Goal: Information Seeking & Learning: Learn about a topic

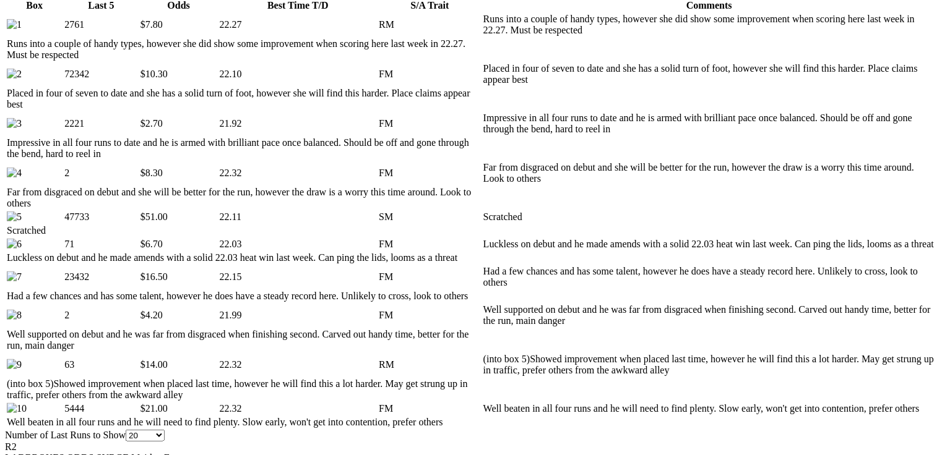
scroll to position [671, 0]
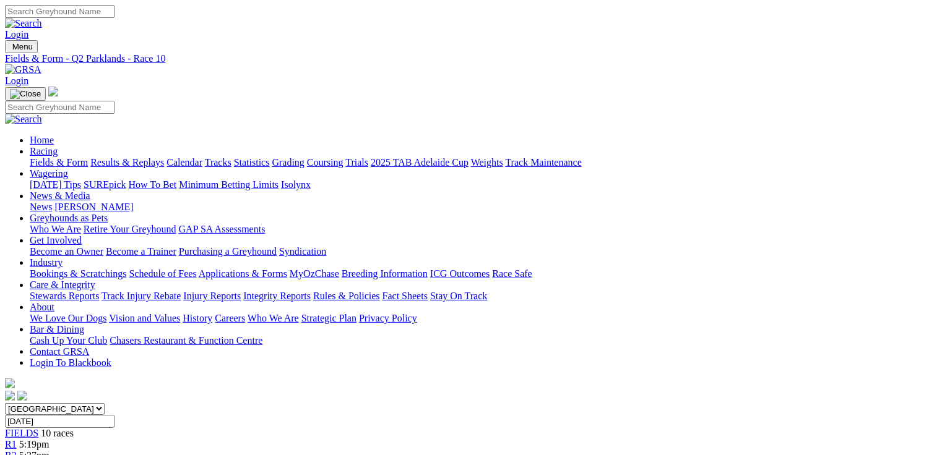
click at [69, 157] on link "Fields & Form" at bounding box center [59, 162] width 58 height 11
click at [105, 403] on select "South Australia New South Wales Northern Territory Queensland Tasmania Victoria…" at bounding box center [55, 409] width 100 height 12
select select "QLD"
click at [84, 403] on select "South Australia New South Wales Northern Territory Queensland Tasmania Victoria…" at bounding box center [55, 409] width 100 height 12
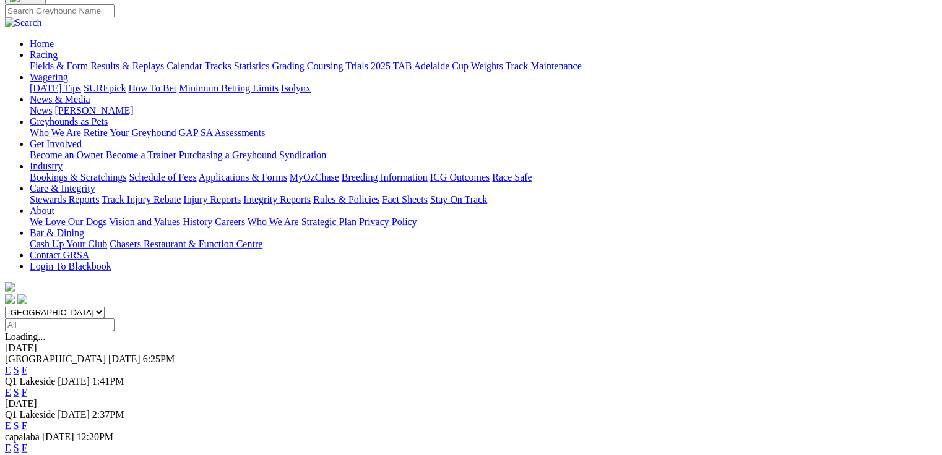
scroll to position [99, 0]
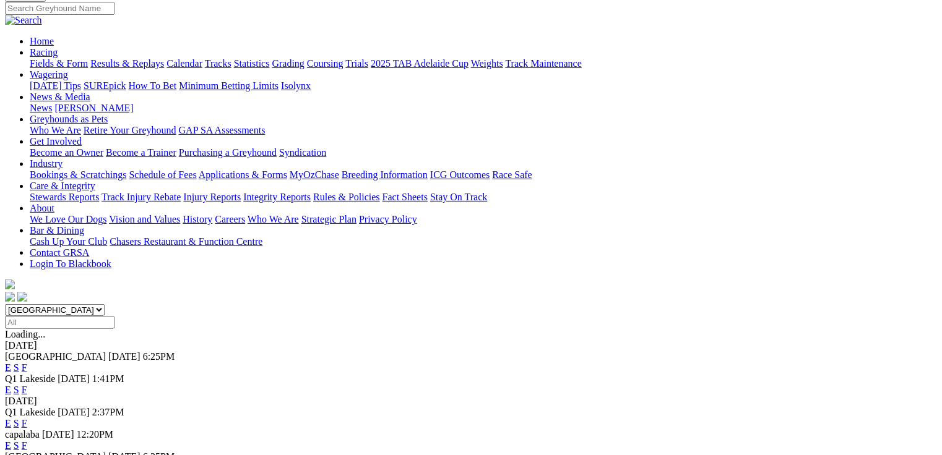
click at [11, 385] on link "E" at bounding box center [8, 390] width 6 height 11
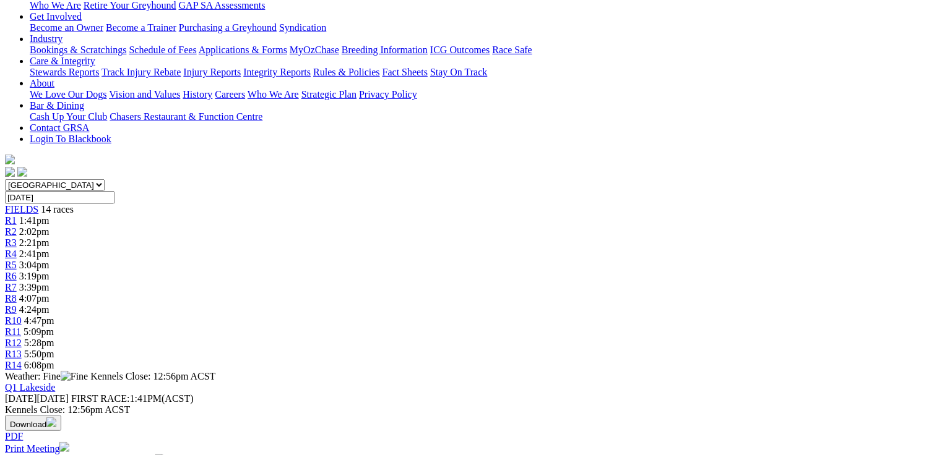
scroll to position [99, 0]
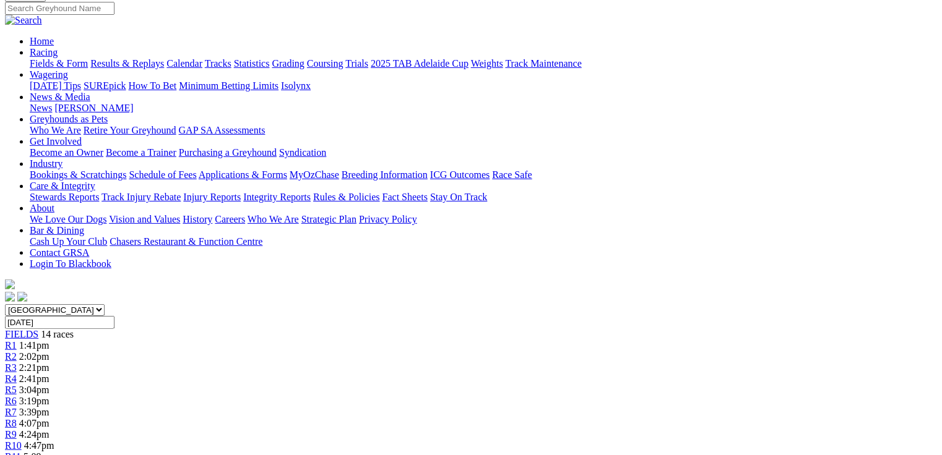
click at [49, 351] on span "2:02pm" at bounding box center [34, 356] width 30 height 11
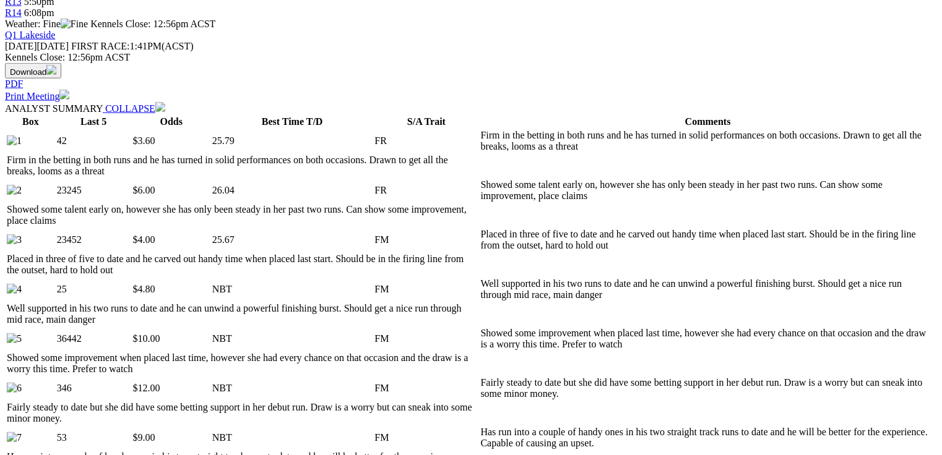
scroll to position [594, 0]
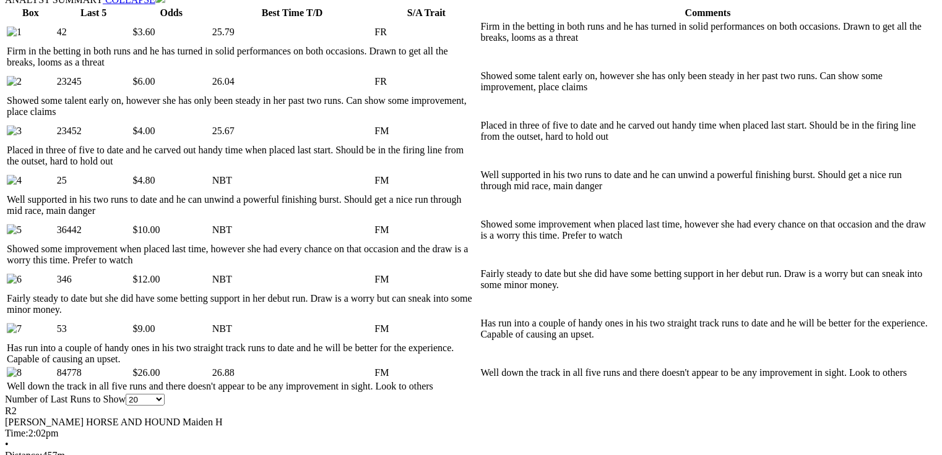
scroll to position [0, 0]
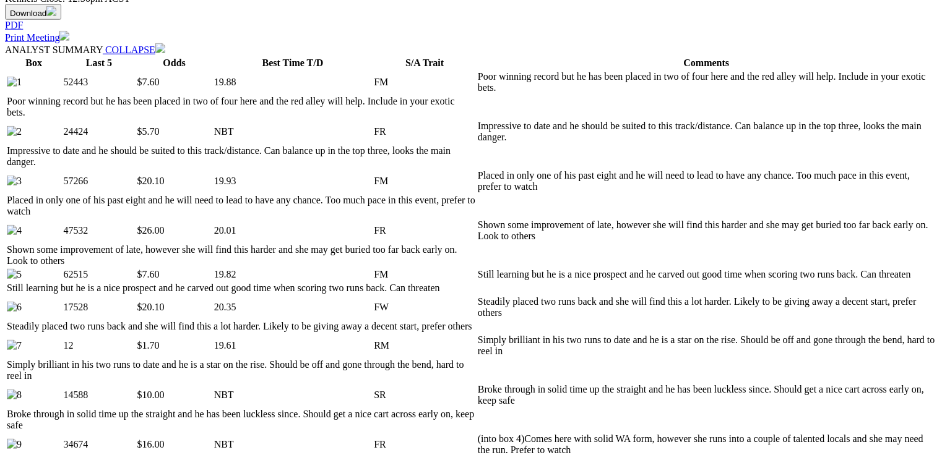
scroll to position [643, 0]
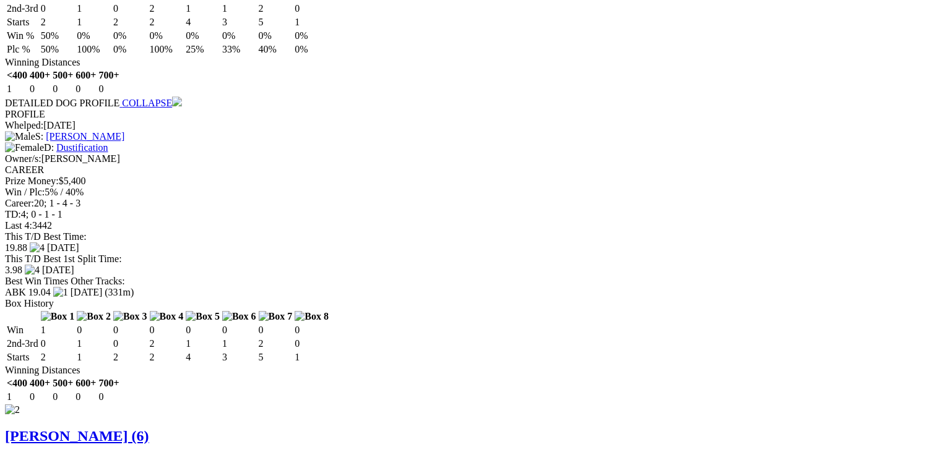
scroll to position [0, 0]
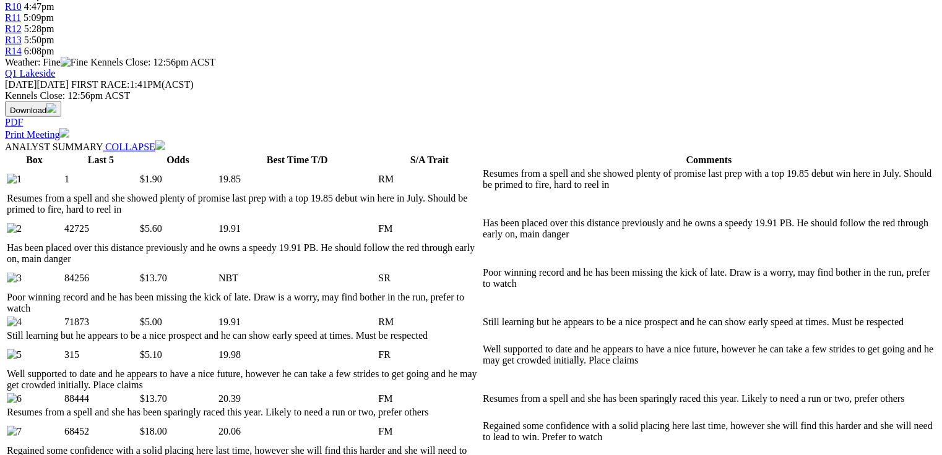
scroll to position [544, 0]
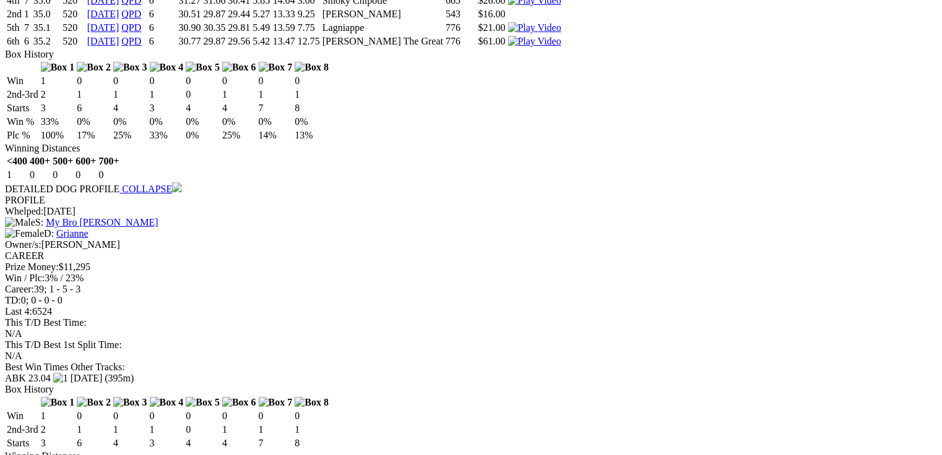
scroll to position [0, 0]
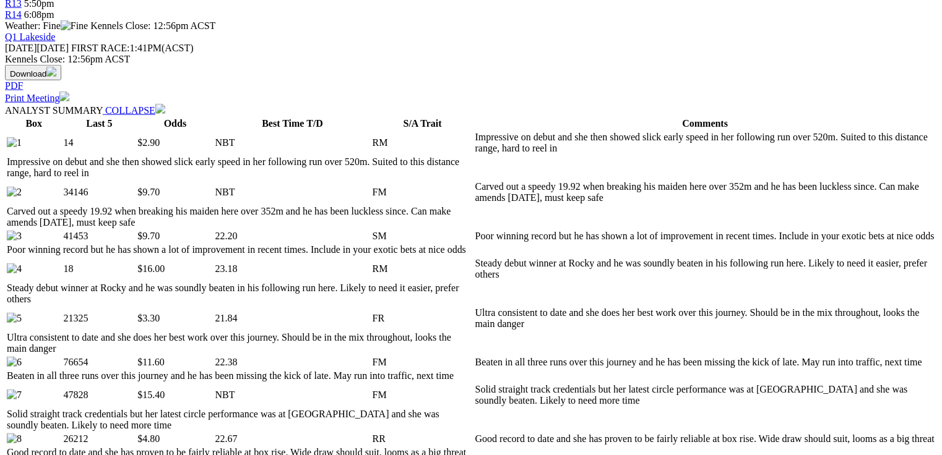
scroll to position [594, 0]
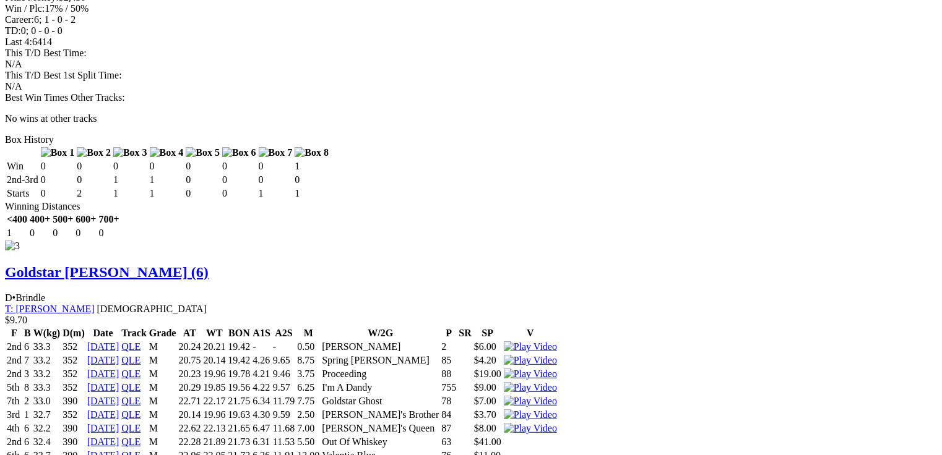
scroll to position [2437, 0]
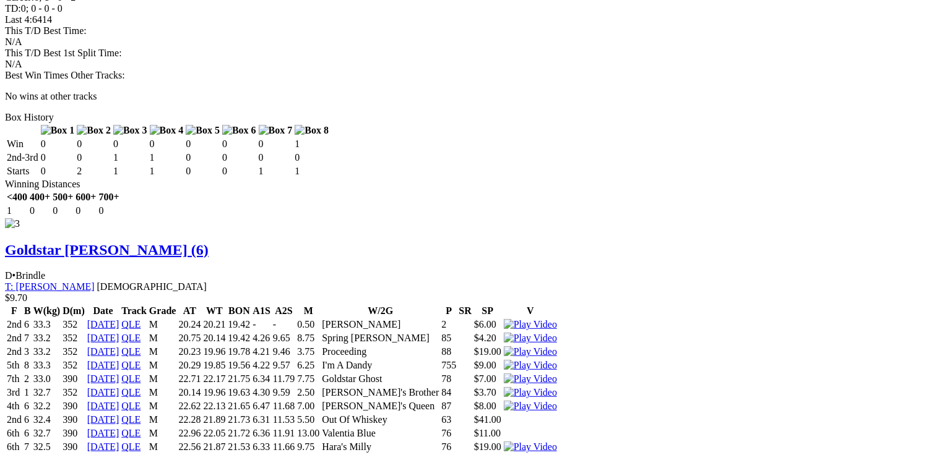
drag, startPoint x: 262, startPoint y: 282, endPoint x: 298, endPoint y: 282, distance: 35.3
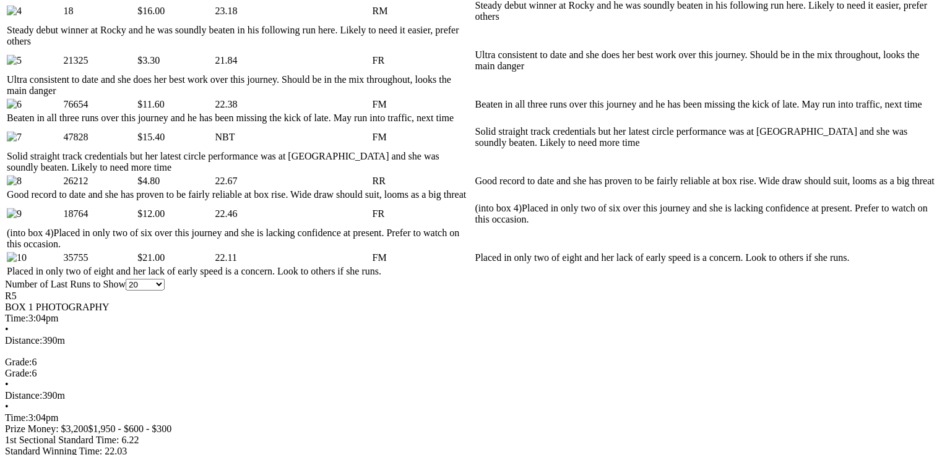
scroll to position [0, 0]
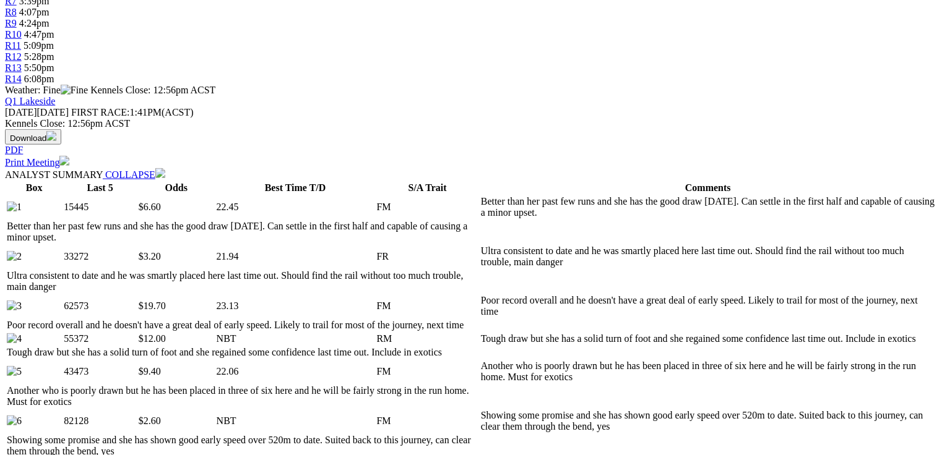
scroll to position [544, 0]
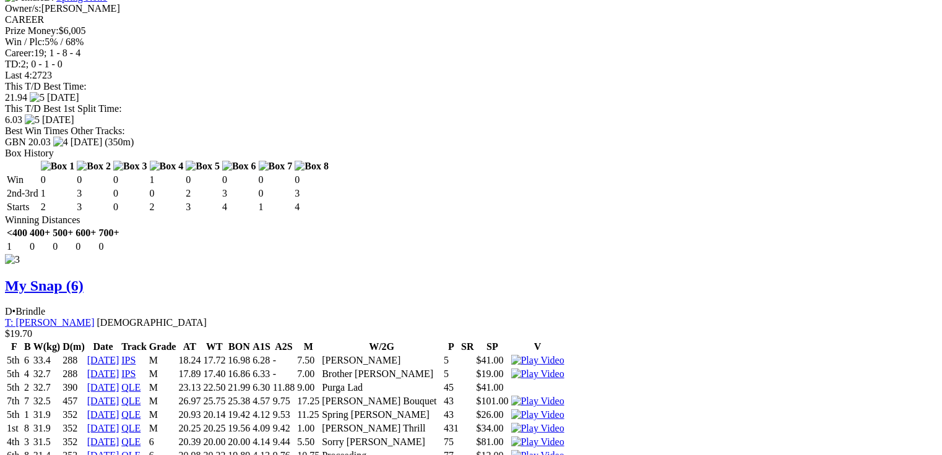
scroll to position [0, 0]
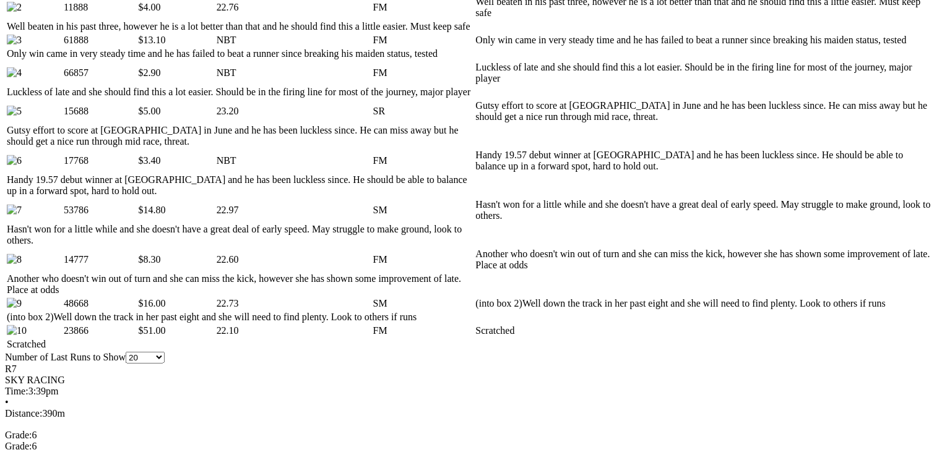
scroll to position [792, 0]
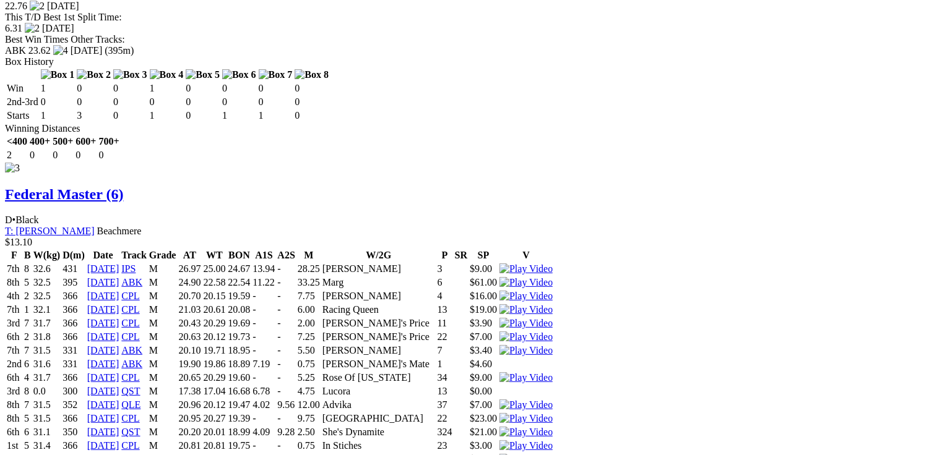
scroll to position [0, 0]
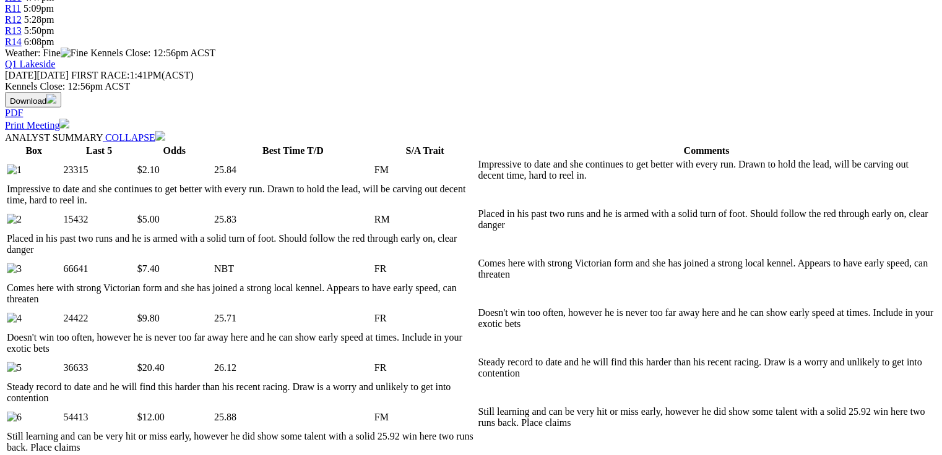
scroll to position [594, 0]
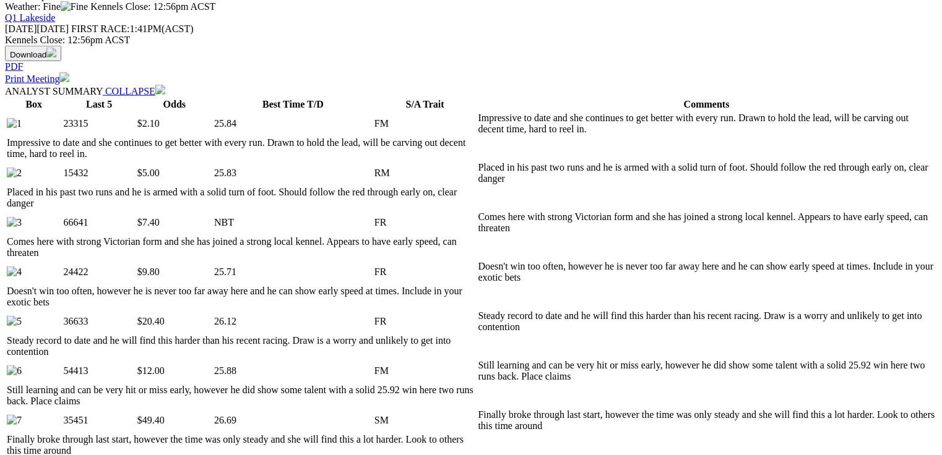
drag, startPoint x: 371, startPoint y: 208, endPoint x: 392, endPoint y: 209, distance: 21.7
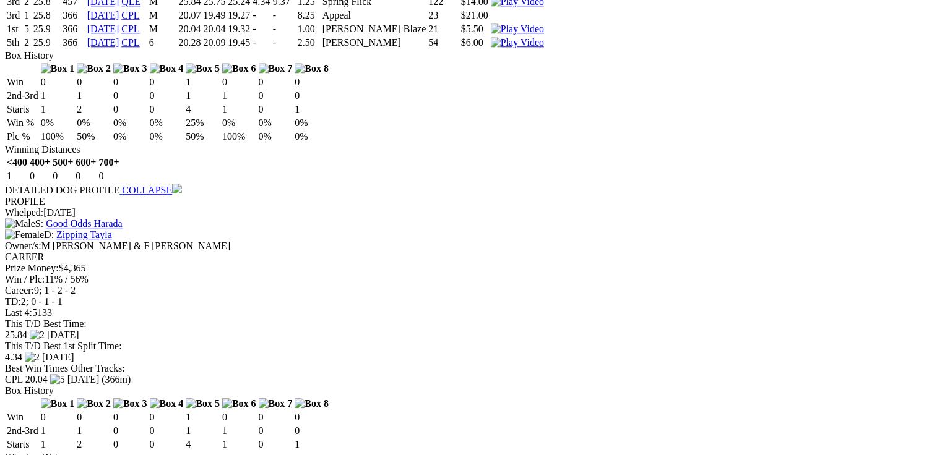
scroll to position [1732, 0]
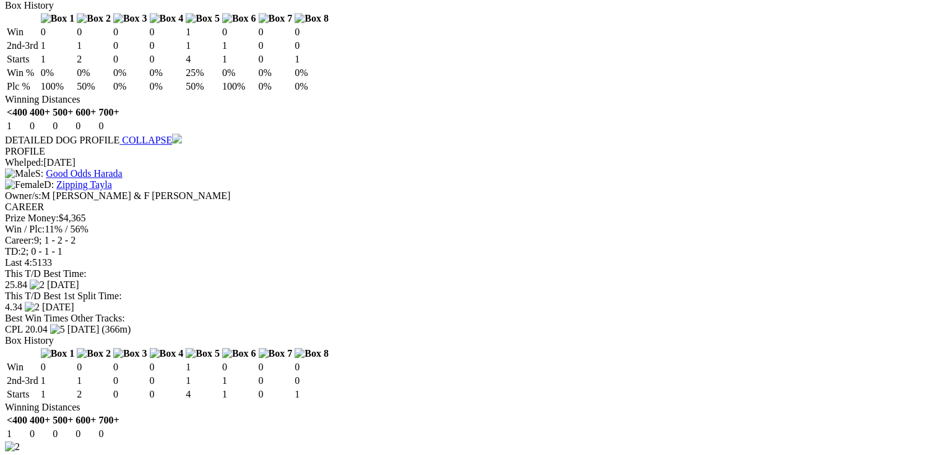
drag, startPoint x: 377, startPoint y: 362, endPoint x: 393, endPoint y: 363, distance: 16.1
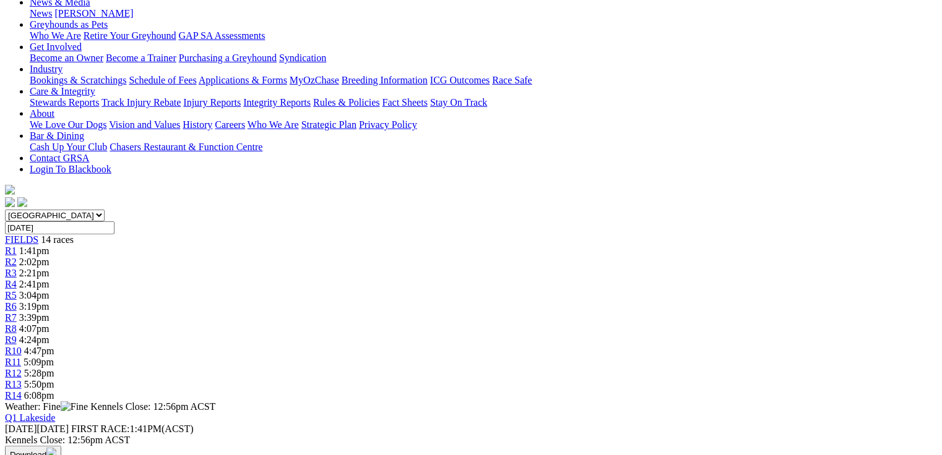
scroll to position [150, 0]
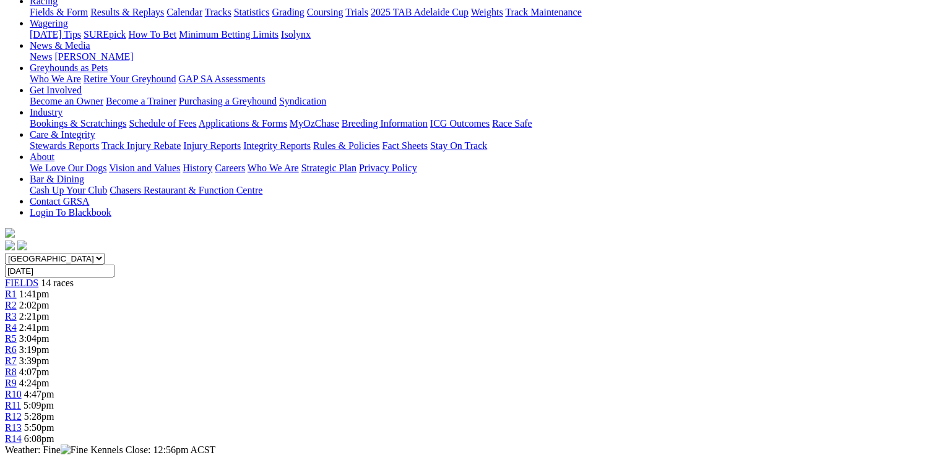
click at [590, 378] on div "R9 4:24pm" at bounding box center [471, 383] width 932 height 11
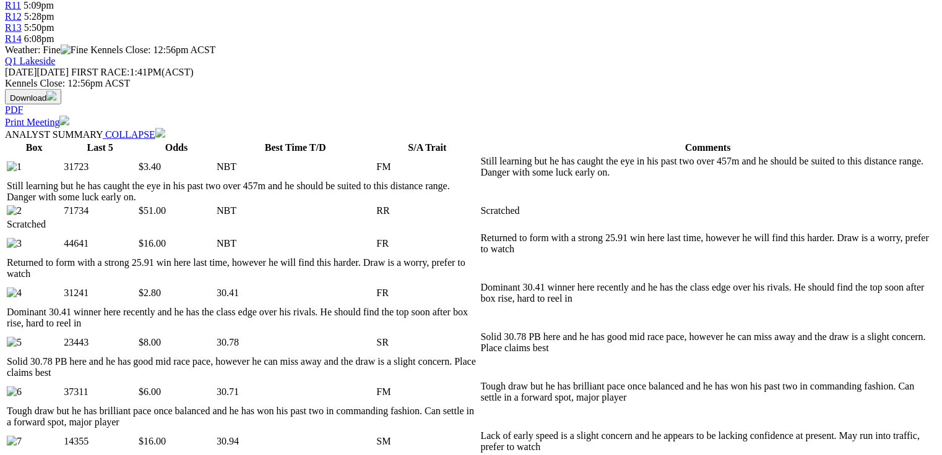
scroll to position [643, 0]
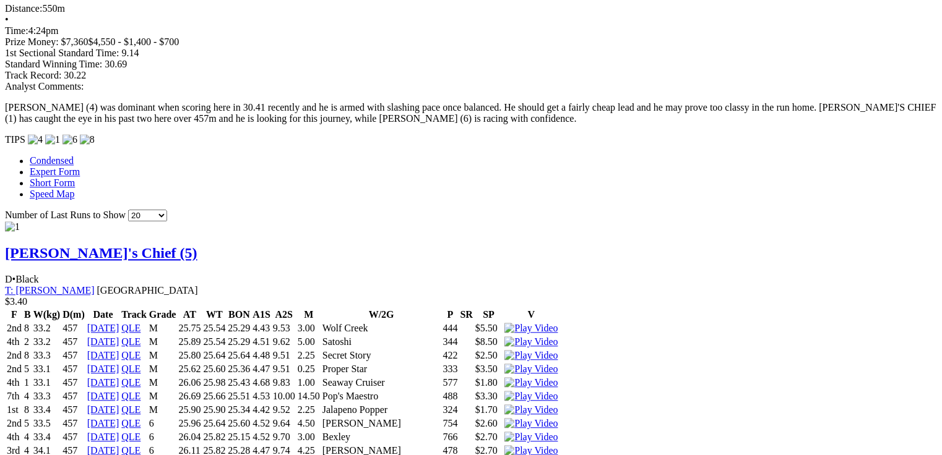
scroll to position [0, 0]
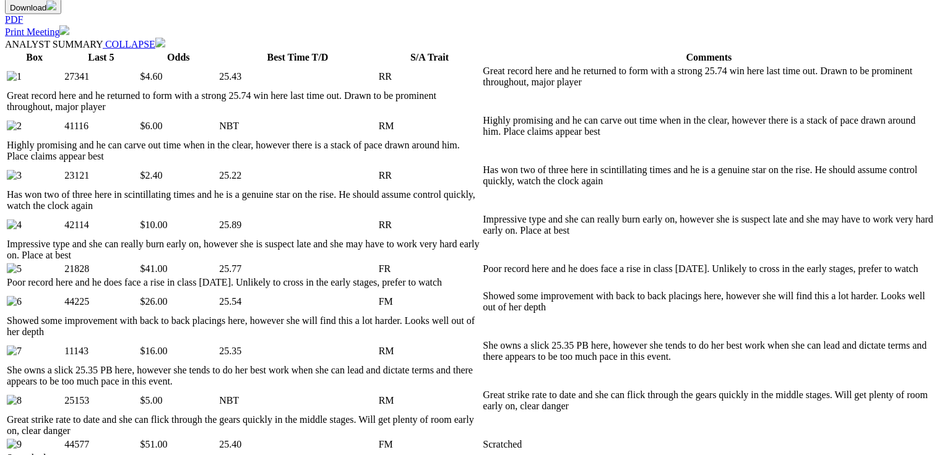
scroll to position [742, 0]
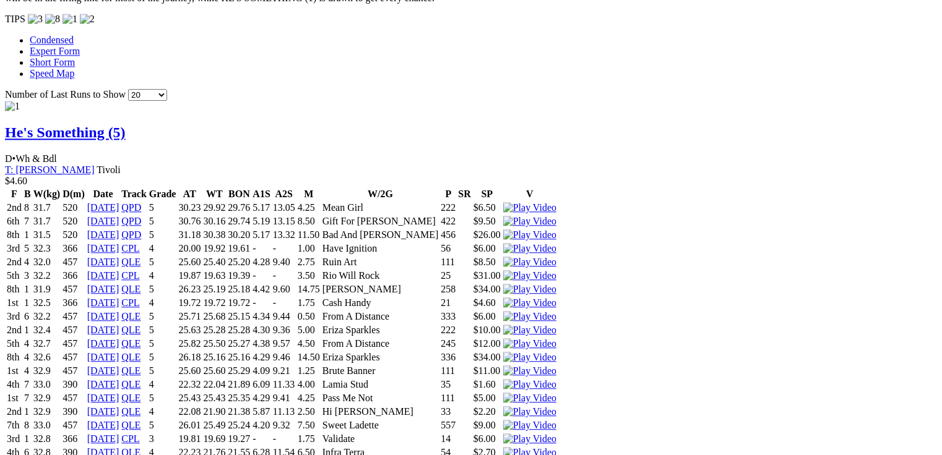
scroll to position [1485, 0]
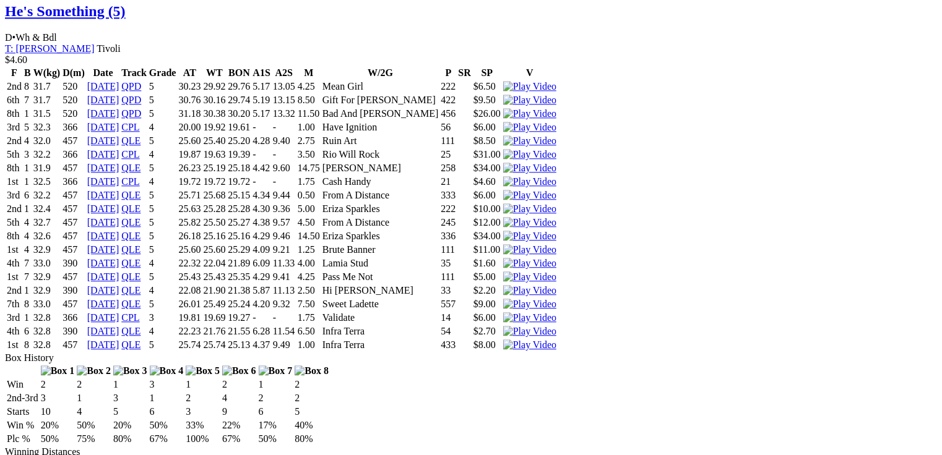
drag, startPoint x: 281, startPoint y: 228, endPoint x: 297, endPoint y: 226, distance: 16.1
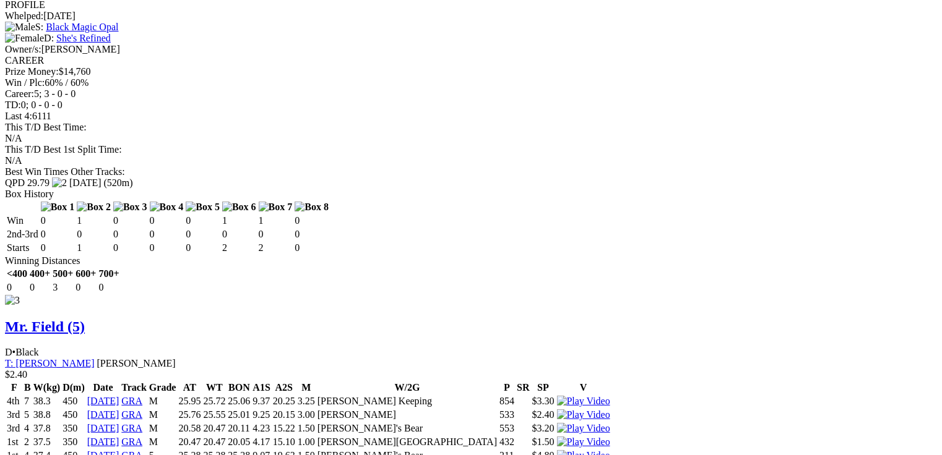
scroll to position [2623, 0]
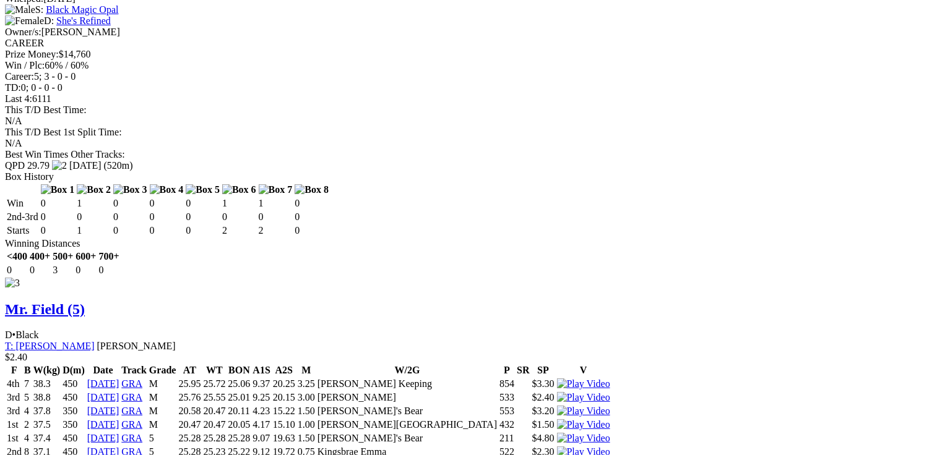
drag, startPoint x: 281, startPoint y: 258, endPoint x: 303, endPoint y: 260, distance: 21.7
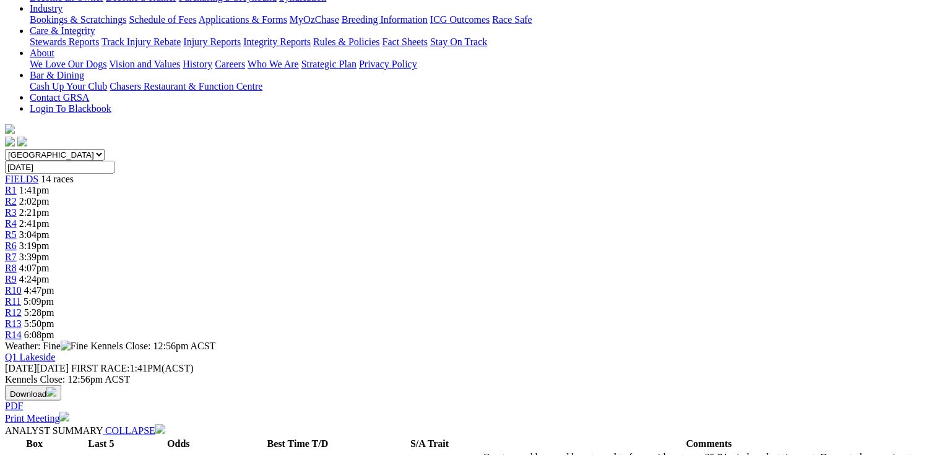
scroll to position [99, 0]
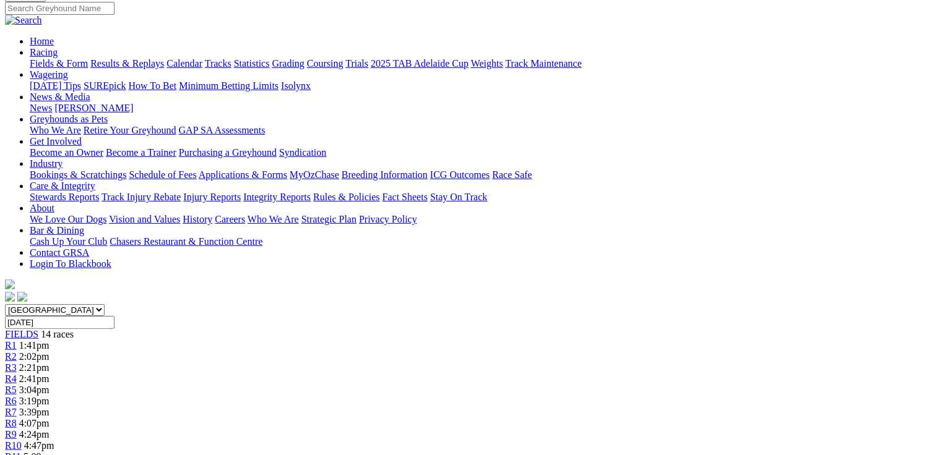
click at [21, 452] on span "R11" at bounding box center [13, 457] width 16 height 11
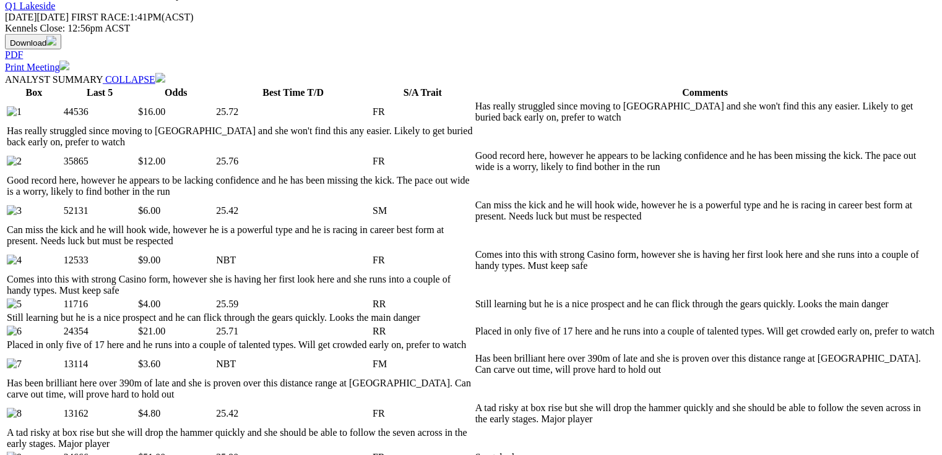
scroll to position [693, 0]
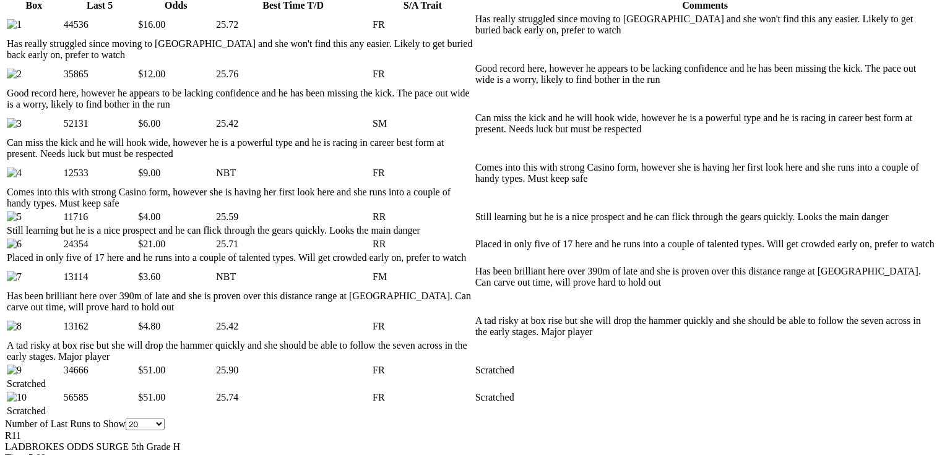
drag, startPoint x: 62, startPoint y: 346, endPoint x: 180, endPoint y: 386, distance: 124.6
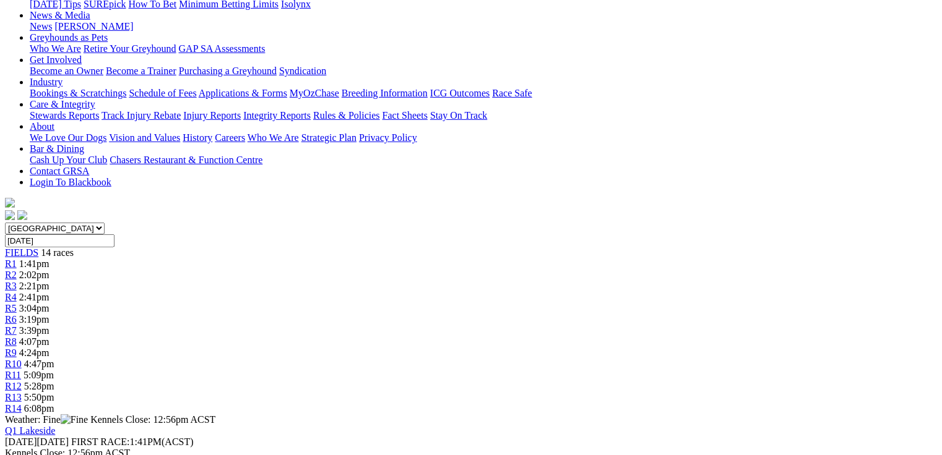
scroll to position [116, 0]
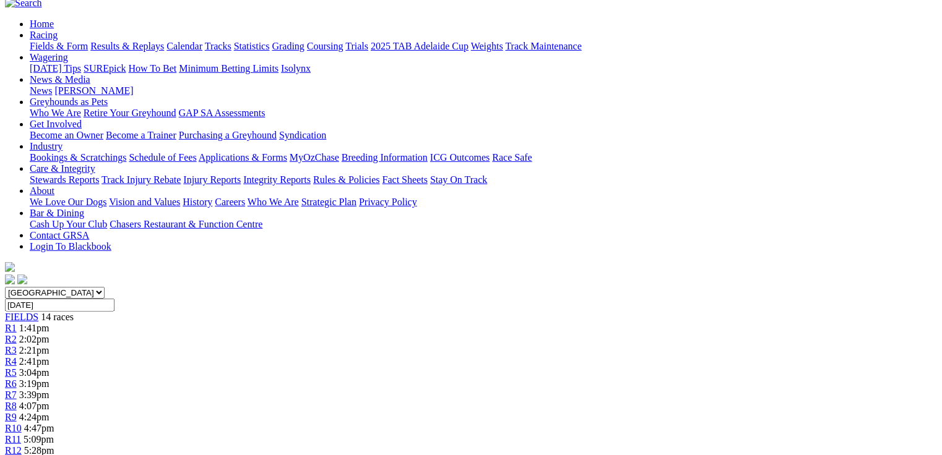
click at [732, 445] on div "R12 5:28pm" at bounding box center [471, 450] width 932 height 11
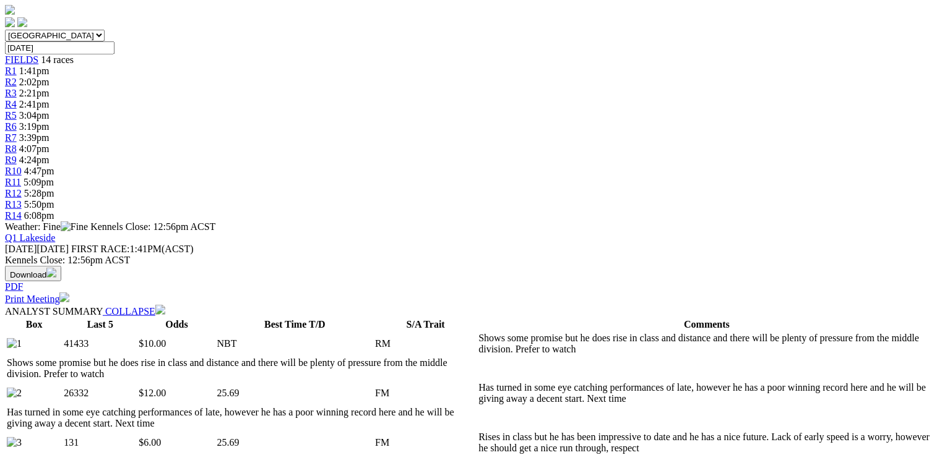
scroll to position [594, 0]
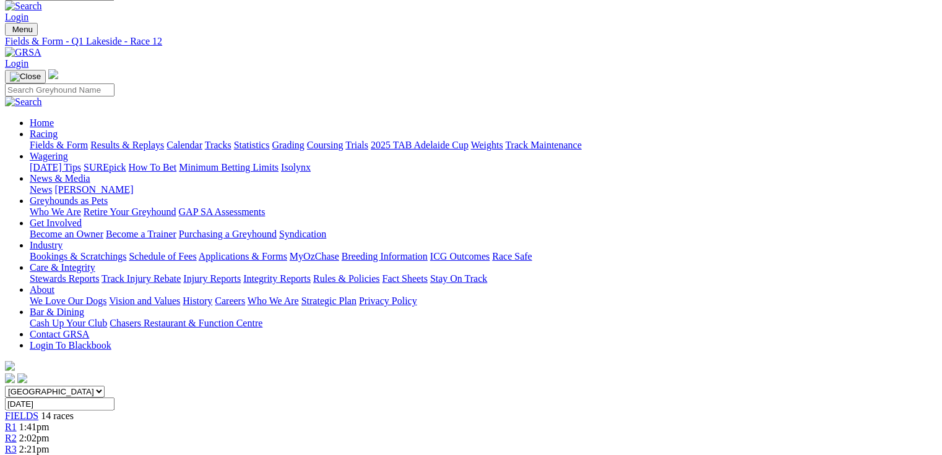
scroll to position [0, 0]
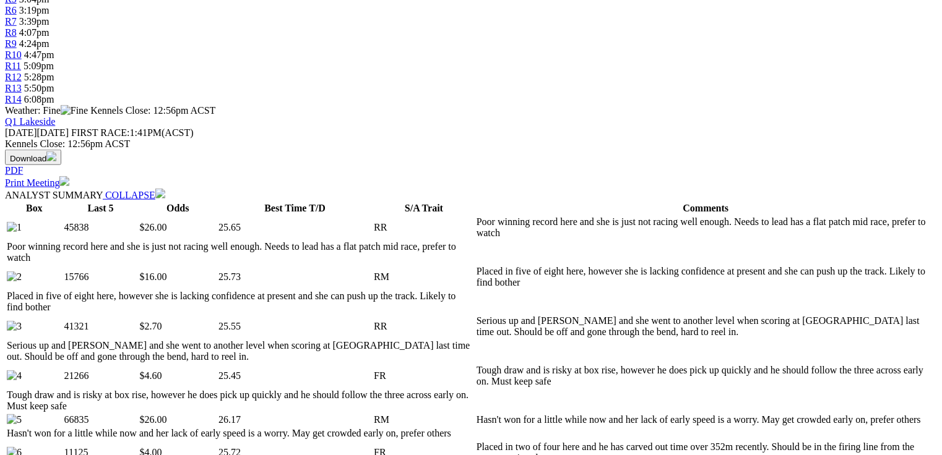
scroll to position [643, 0]
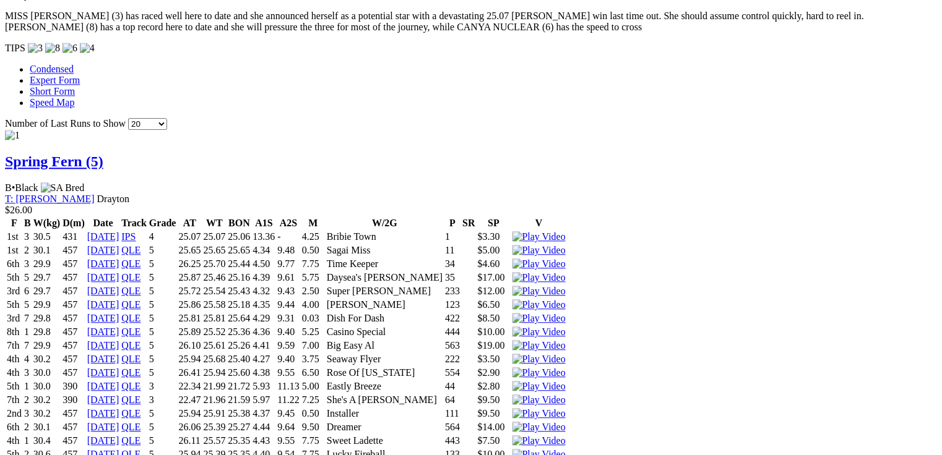
scroll to position [1336, 0]
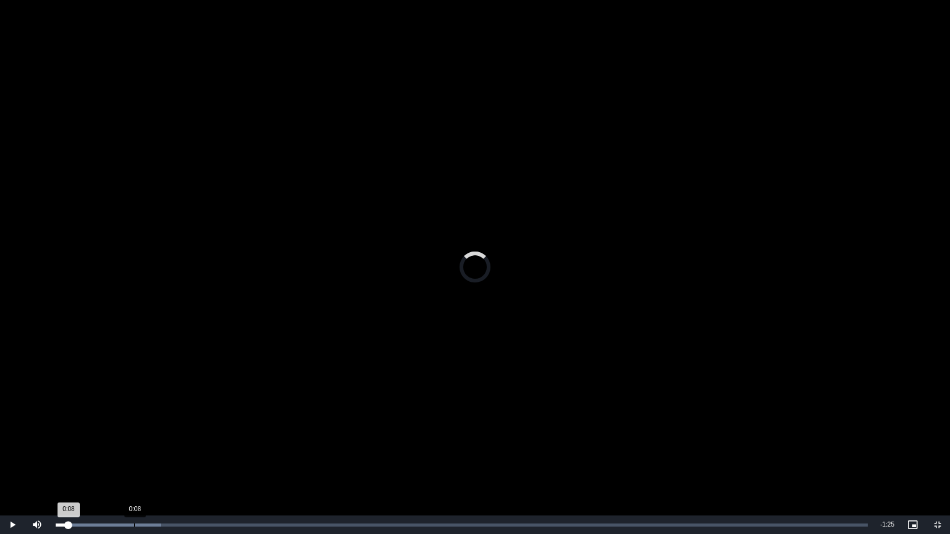
click at [134, 455] on div "Loaded : 12.92% 0:08 0:08" at bounding box center [461, 525] width 825 height 19
click at [334, 374] on video "To view this video please enable JavaScript, and consider upgrading to a web br…" at bounding box center [475, 267] width 950 height 534
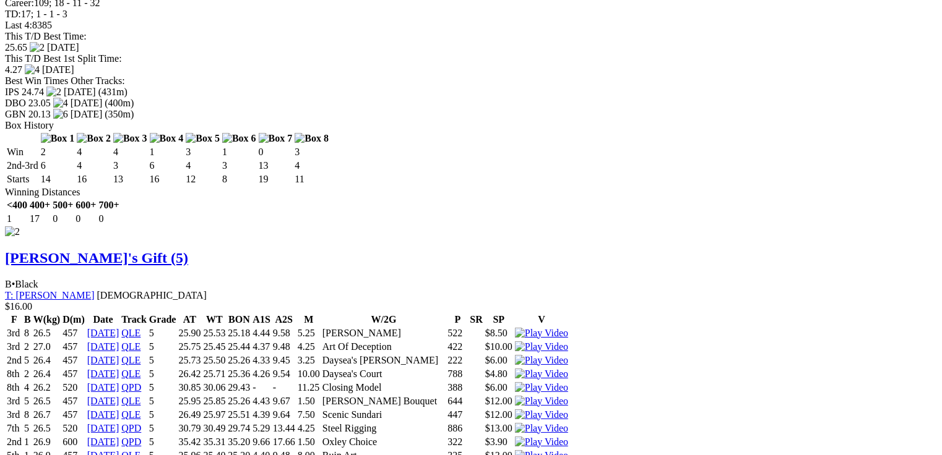
scroll to position [0, 0]
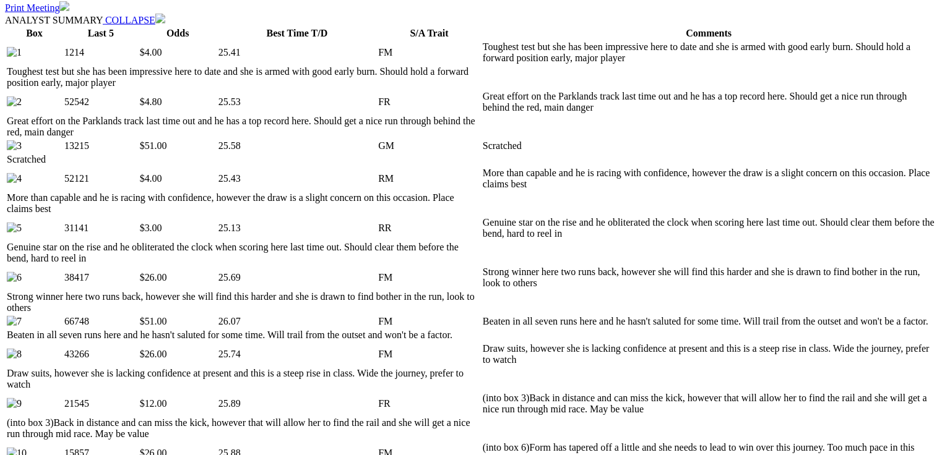
scroll to position [693, 0]
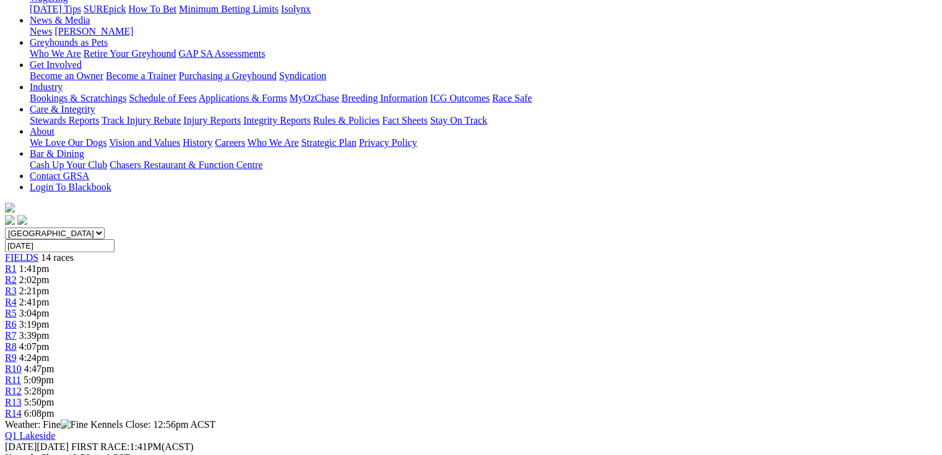
scroll to position [0, 0]
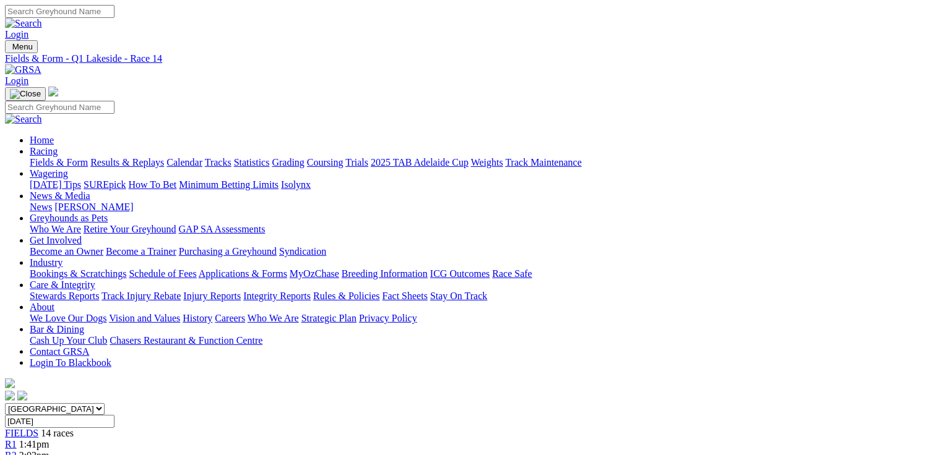
click at [67, 157] on link "Fields & Form" at bounding box center [59, 162] width 58 height 11
click at [105, 403] on select "[GEOGRAPHIC_DATA] [GEOGRAPHIC_DATA] [GEOGRAPHIC_DATA] [GEOGRAPHIC_DATA] [GEOGRA…" at bounding box center [55, 409] width 100 height 12
select select "QLD"
click at [84, 403] on select "[GEOGRAPHIC_DATA] [GEOGRAPHIC_DATA] [GEOGRAPHIC_DATA] [GEOGRAPHIC_DATA] [GEOGRA…" at bounding box center [55, 409] width 100 height 12
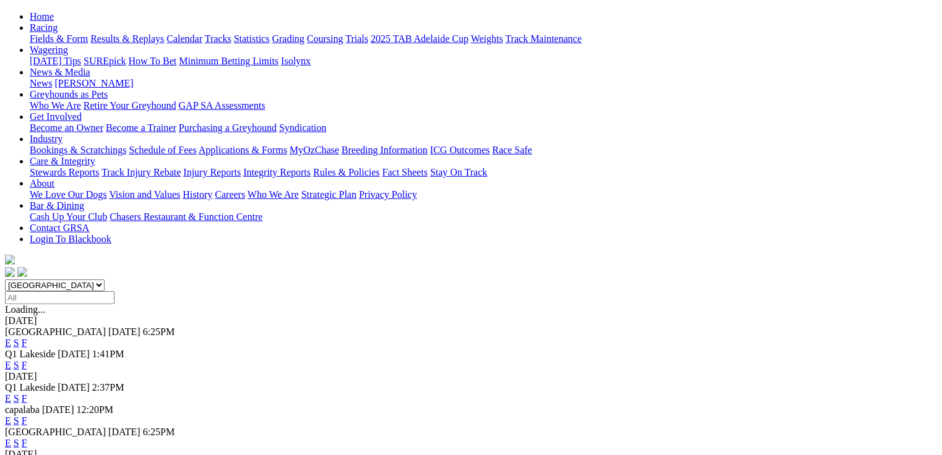
scroll to position [148, 0]
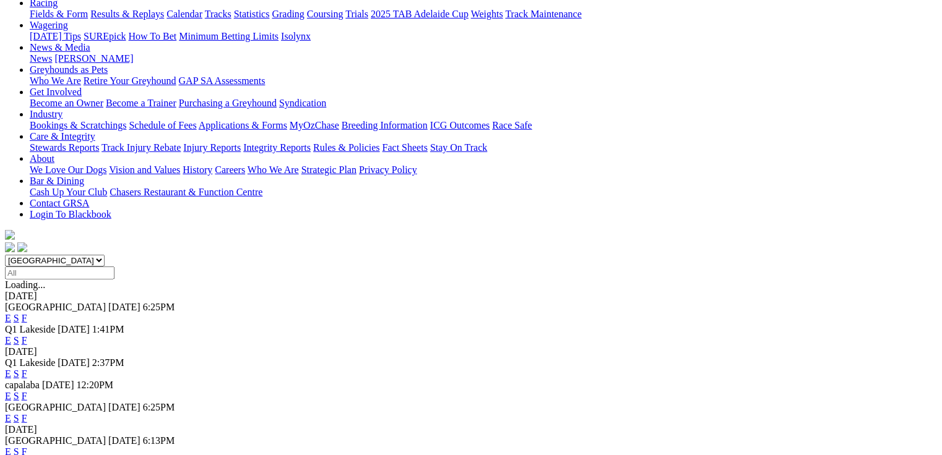
click at [11, 369] on link "E" at bounding box center [8, 374] width 6 height 11
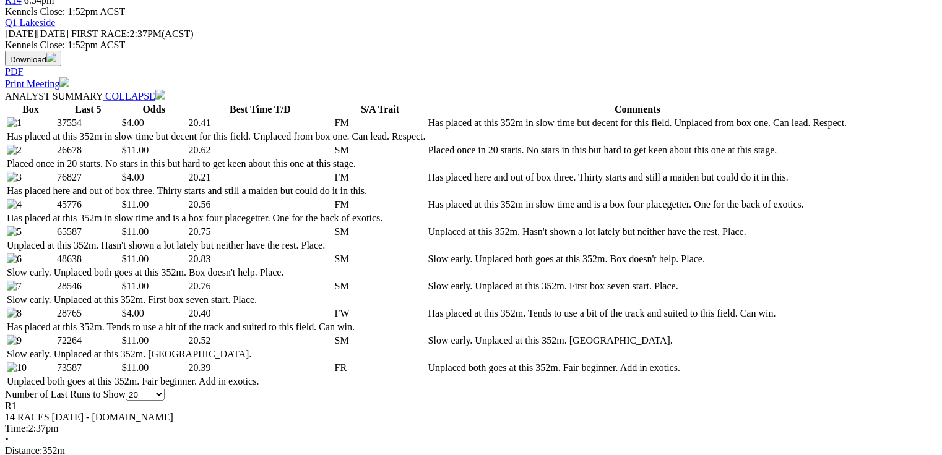
scroll to position [594, 0]
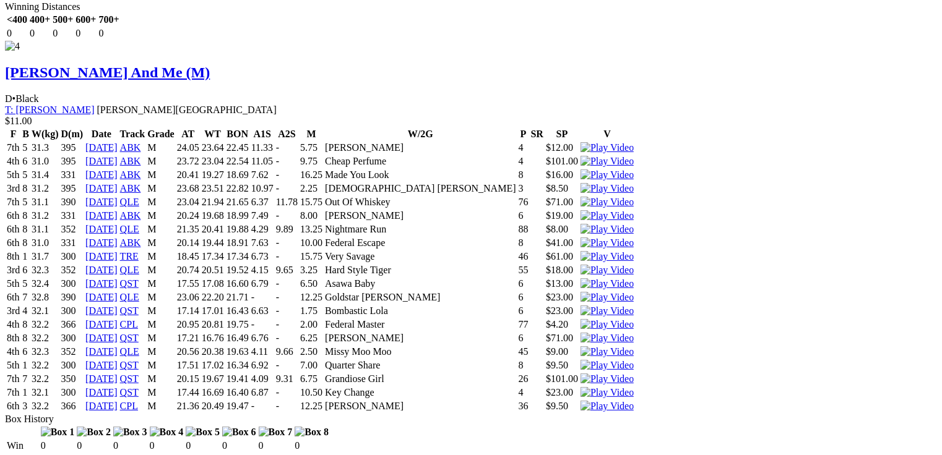
scroll to position [0, 0]
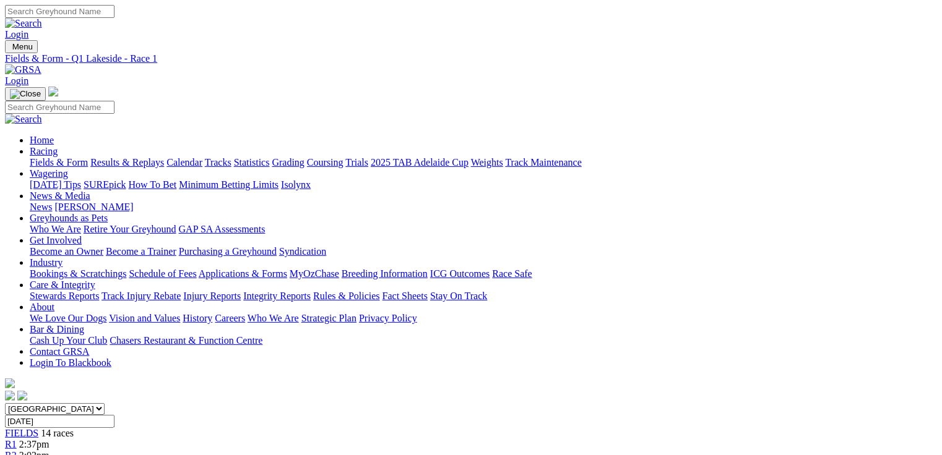
click at [17, 450] on span "R2" at bounding box center [11, 455] width 12 height 11
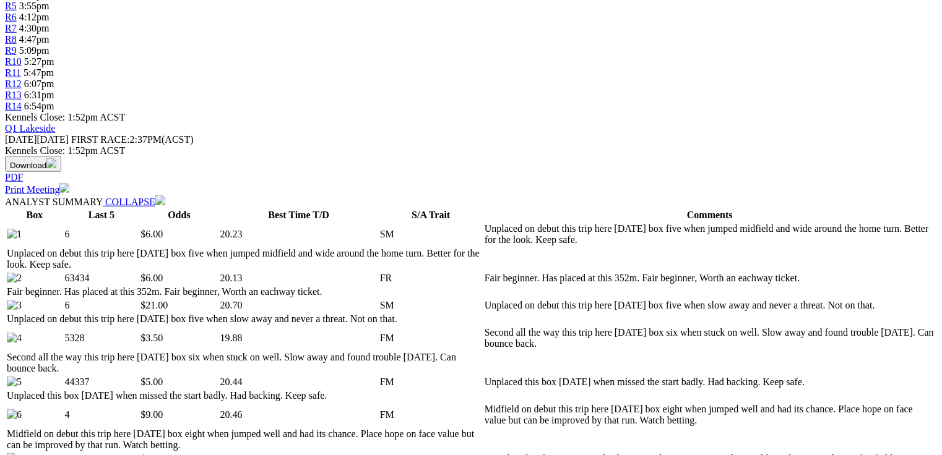
scroll to position [495, 0]
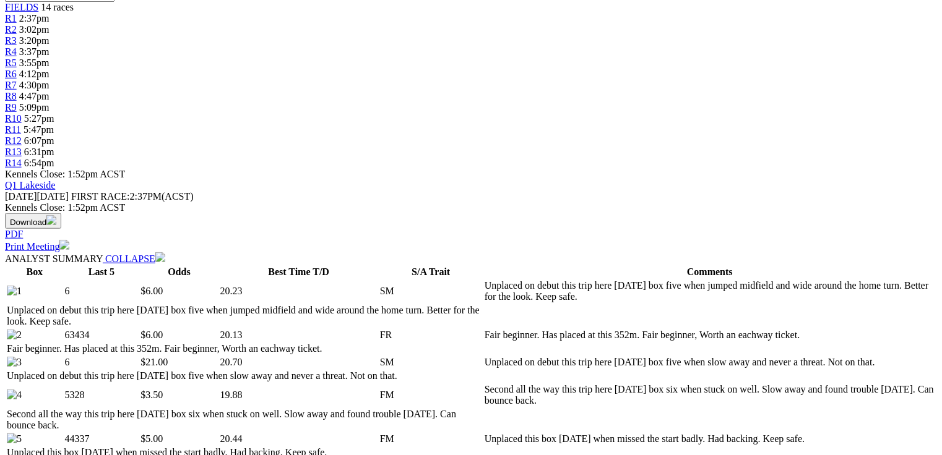
scroll to position [0, 0]
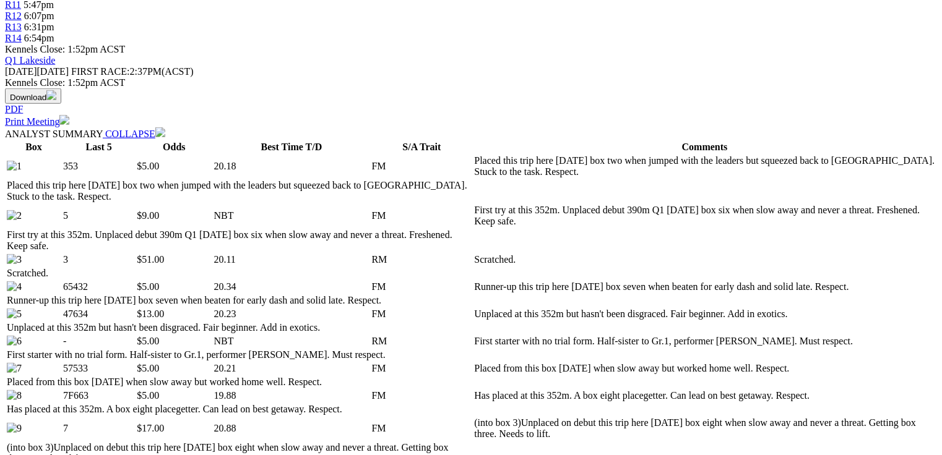
scroll to position [594, 0]
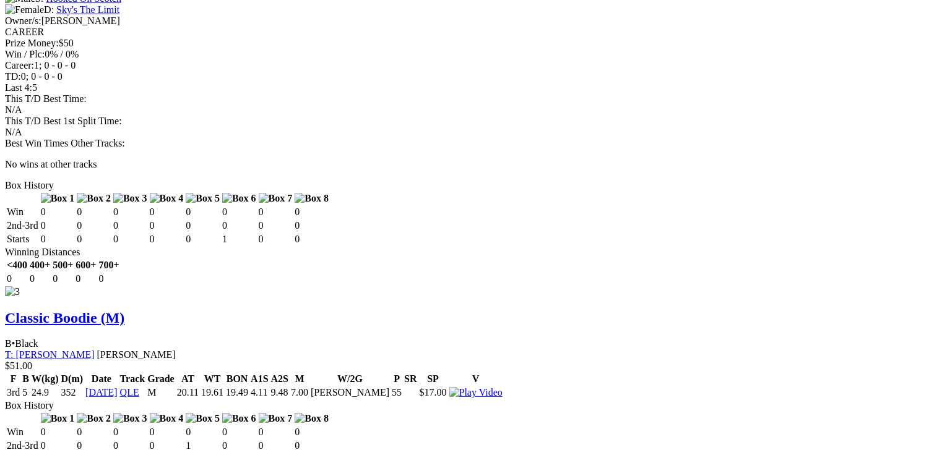
scroll to position [2282, 0]
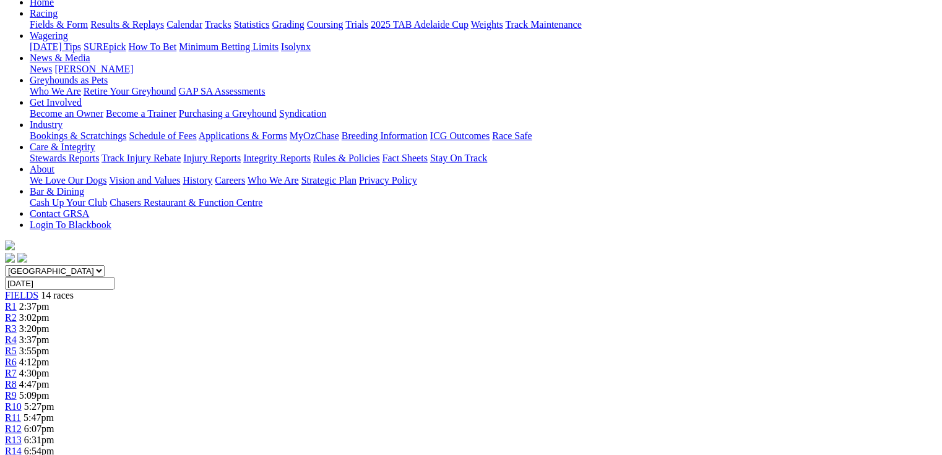
scroll to position [0, 0]
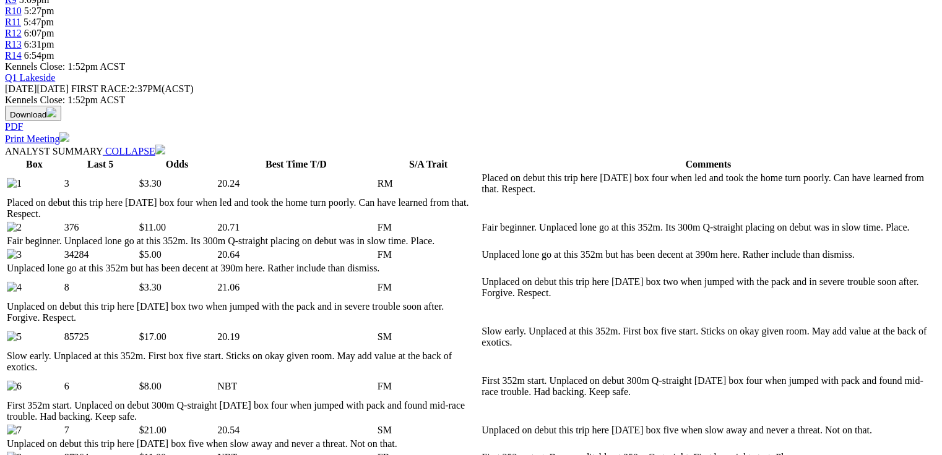
scroll to position [594, 0]
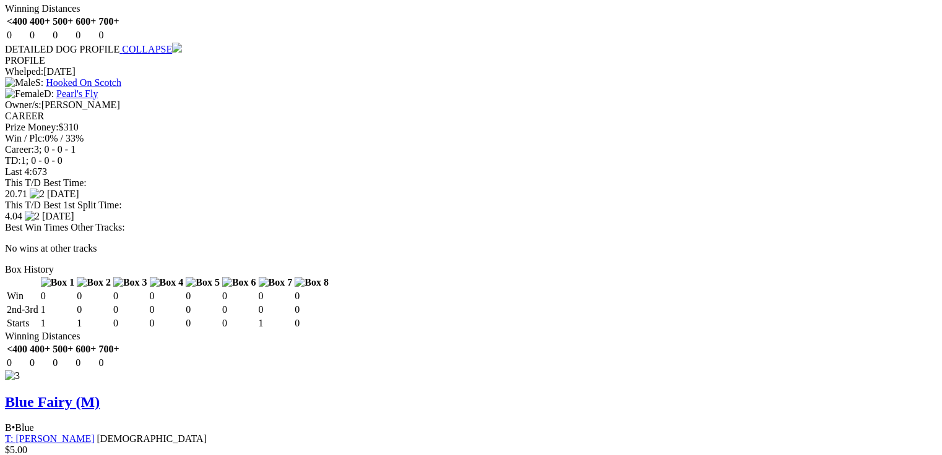
scroll to position [0, 0]
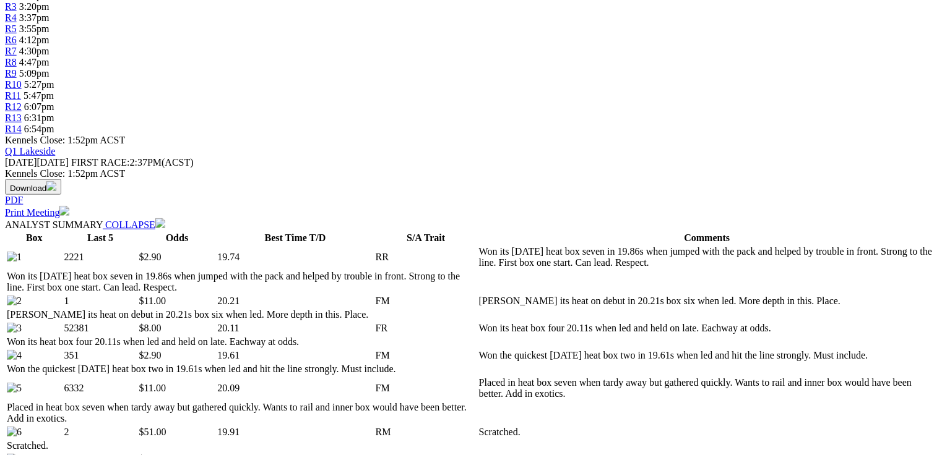
scroll to position [594, 0]
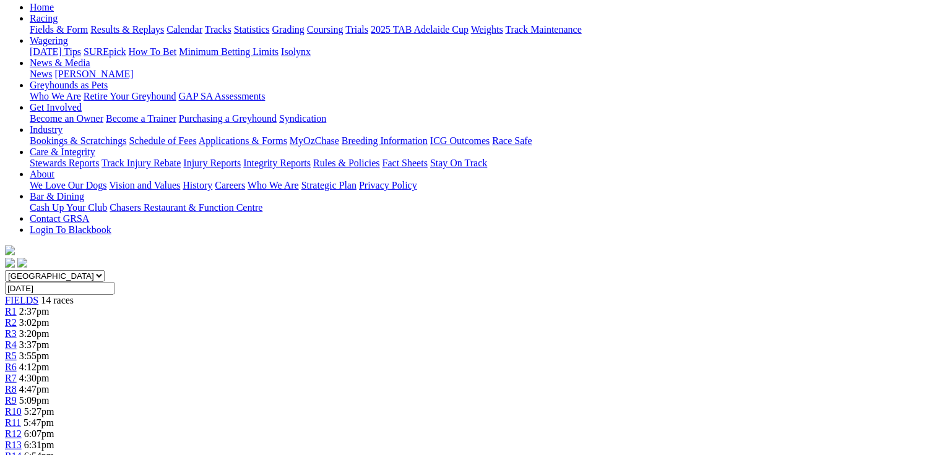
scroll to position [0, 0]
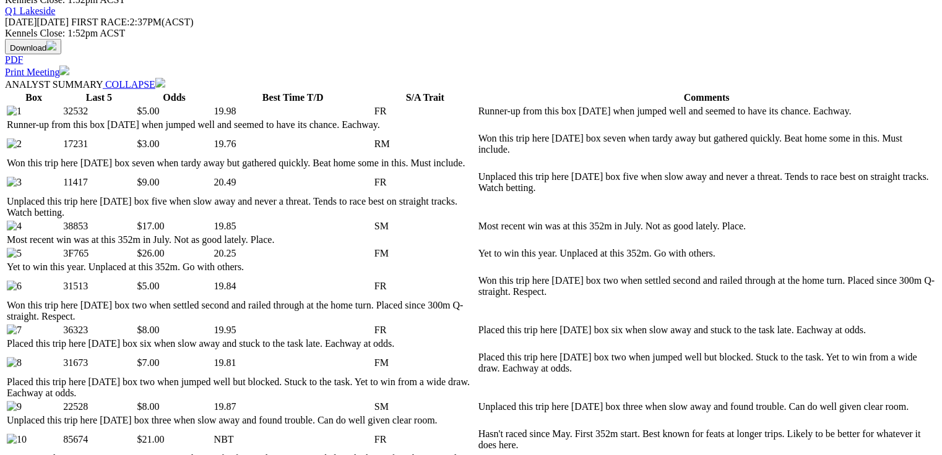
scroll to position [643, 0]
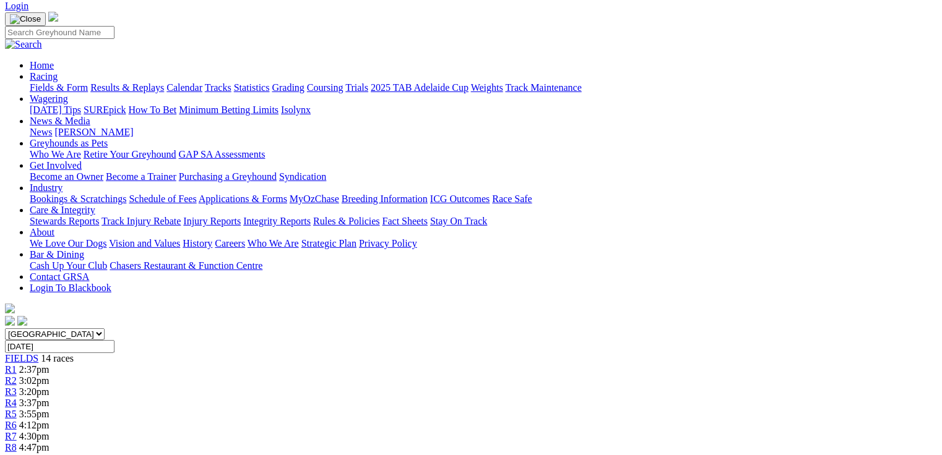
scroll to position [0, 0]
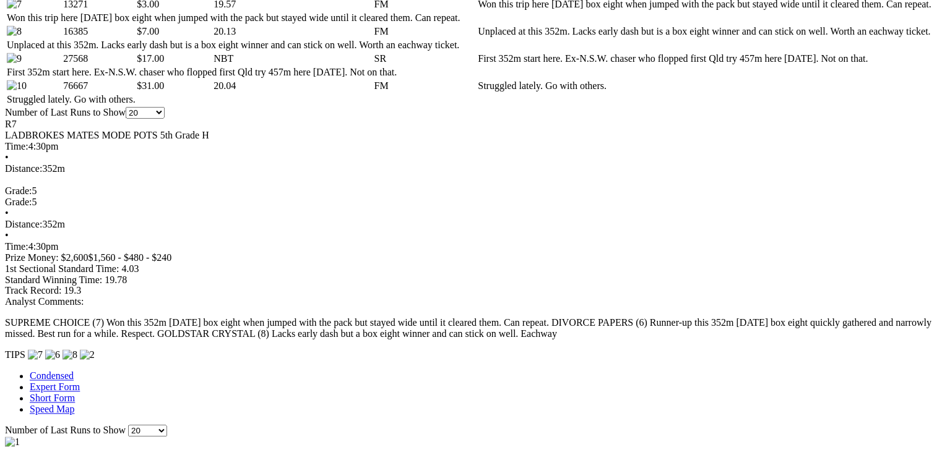
scroll to position [940, 0]
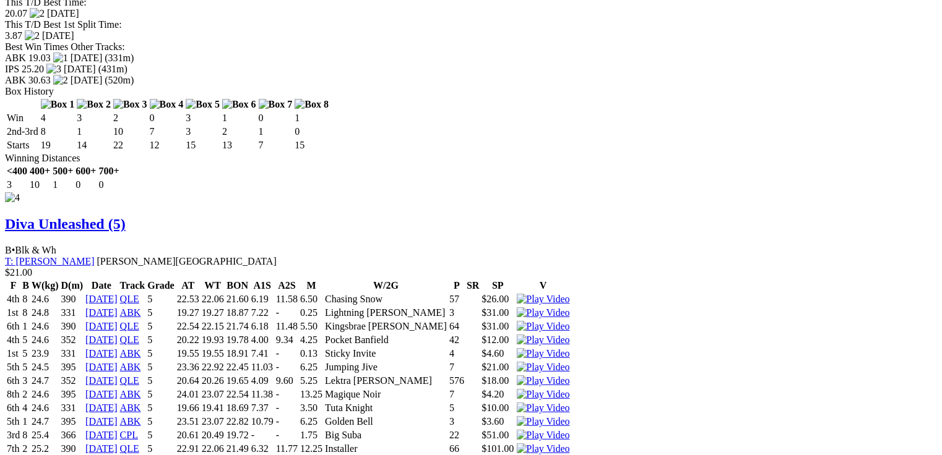
scroll to position [0, 0]
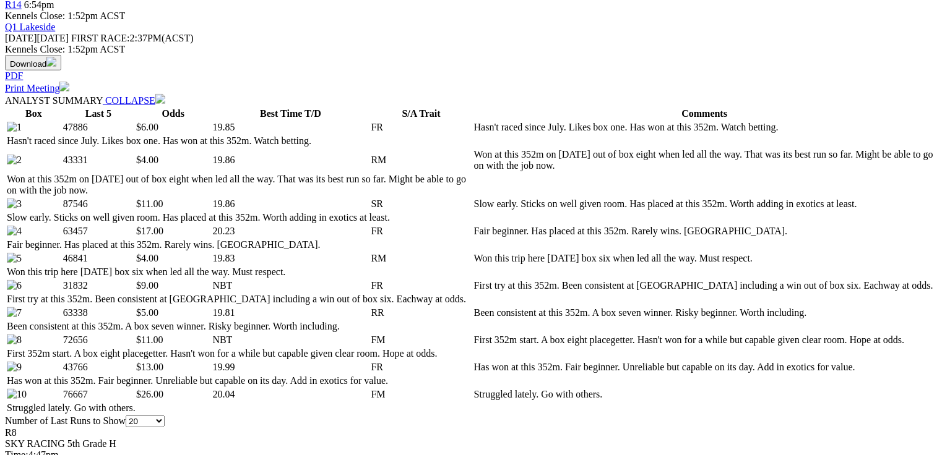
scroll to position [643, 0]
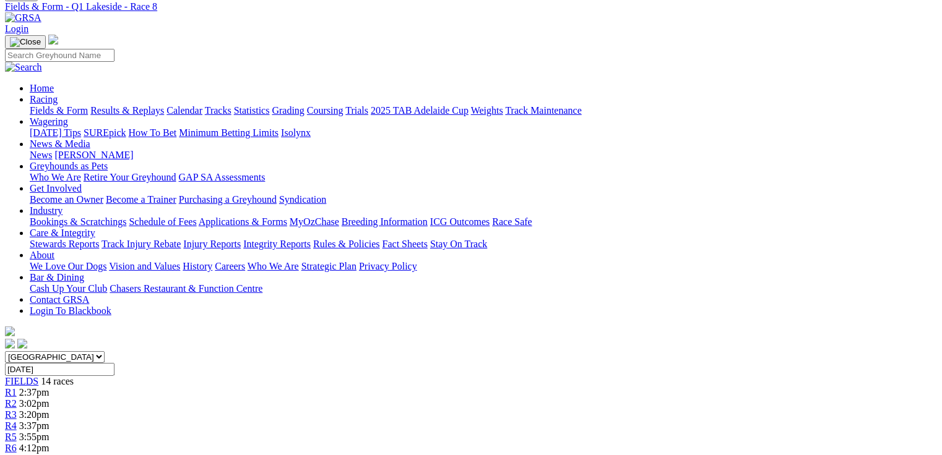
scroll to position [12, 0]
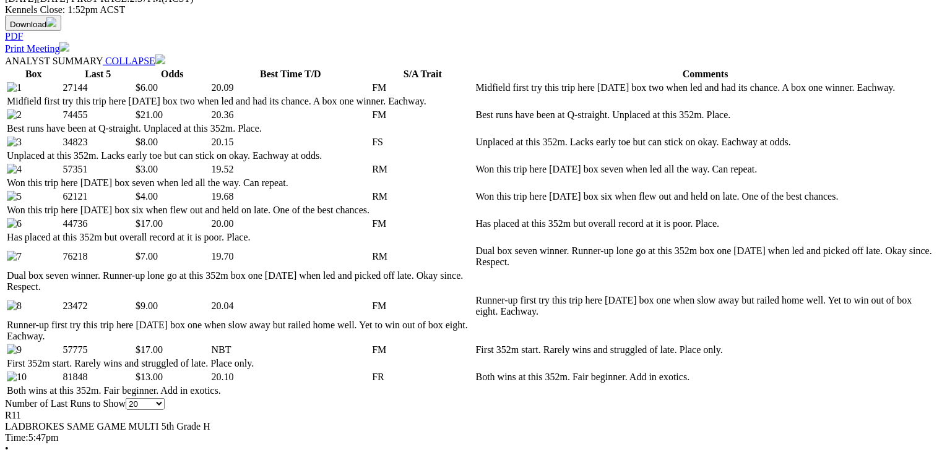
scroll to position [629, 0]
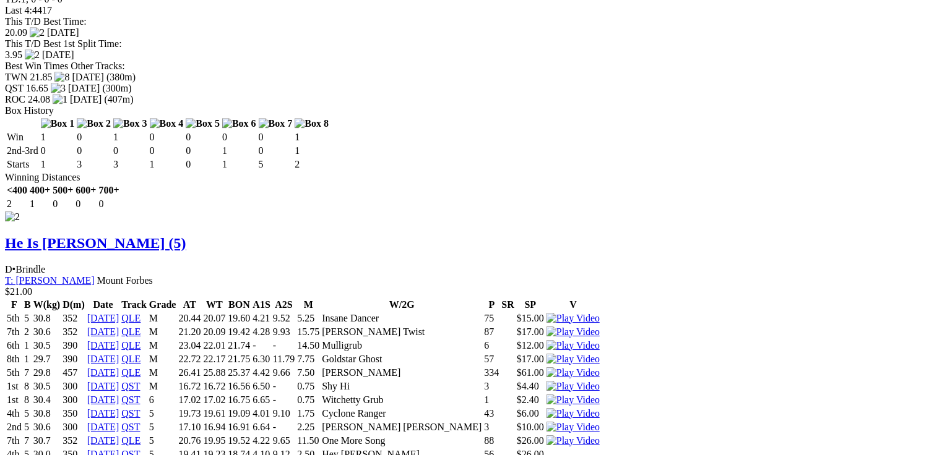
scroll to position [1965, 0]
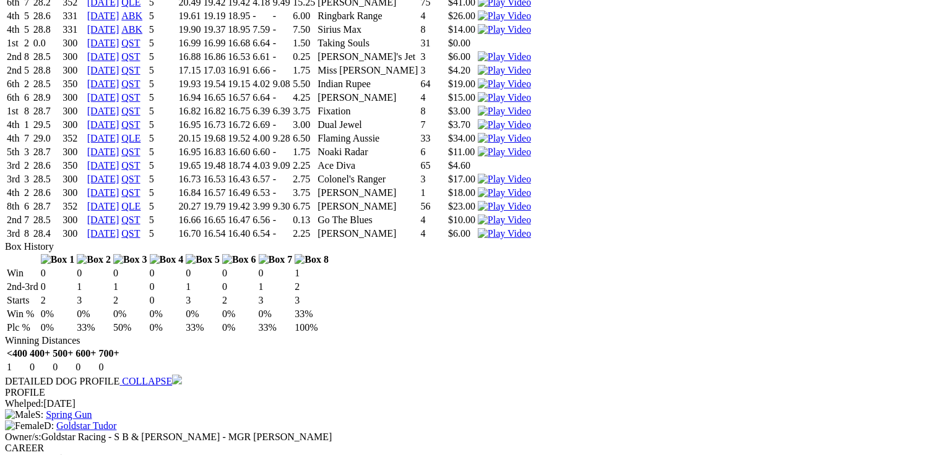
scroll to position [0, 0]
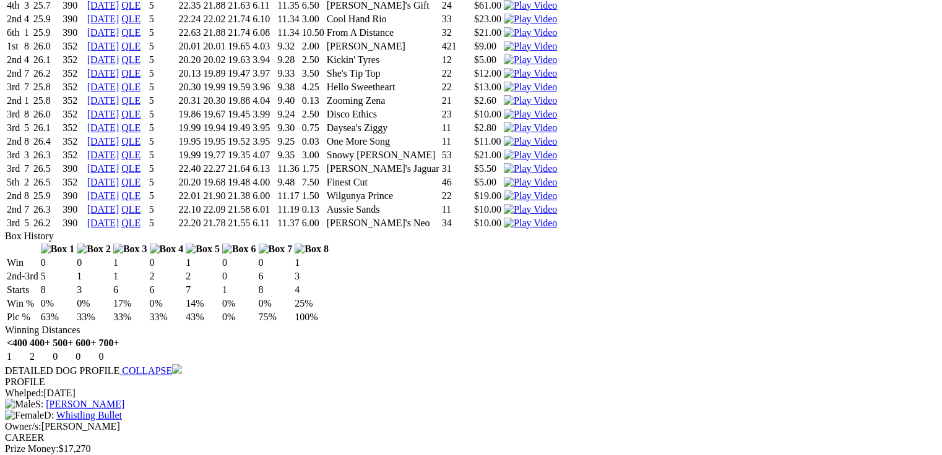
scroll to position [2371, 0]
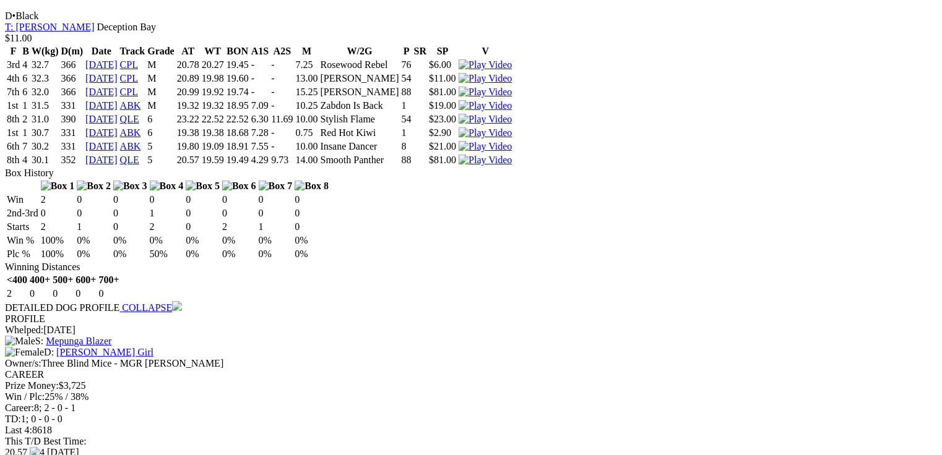
scroll to position [0, 0]
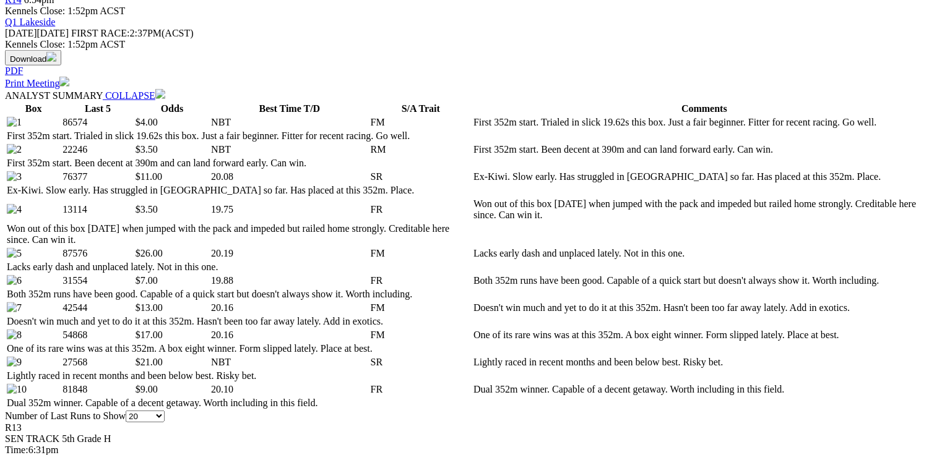
scroll to position [643, 0]
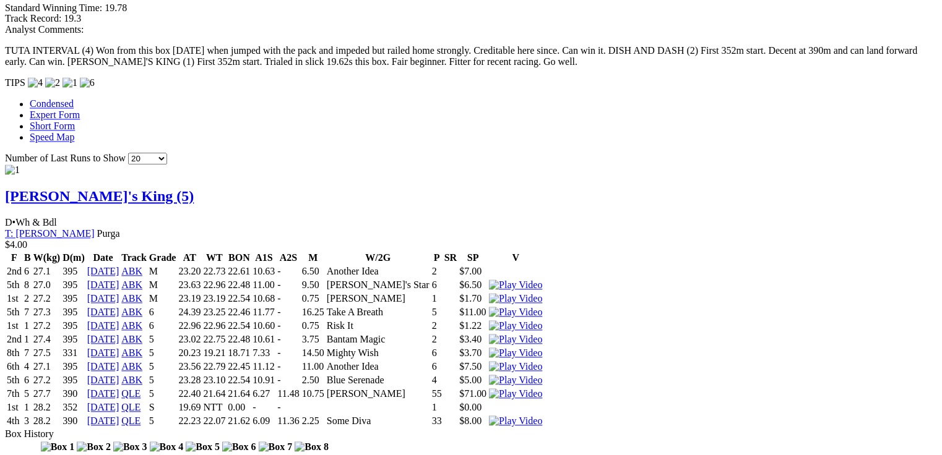
scroll to position [0, 0]
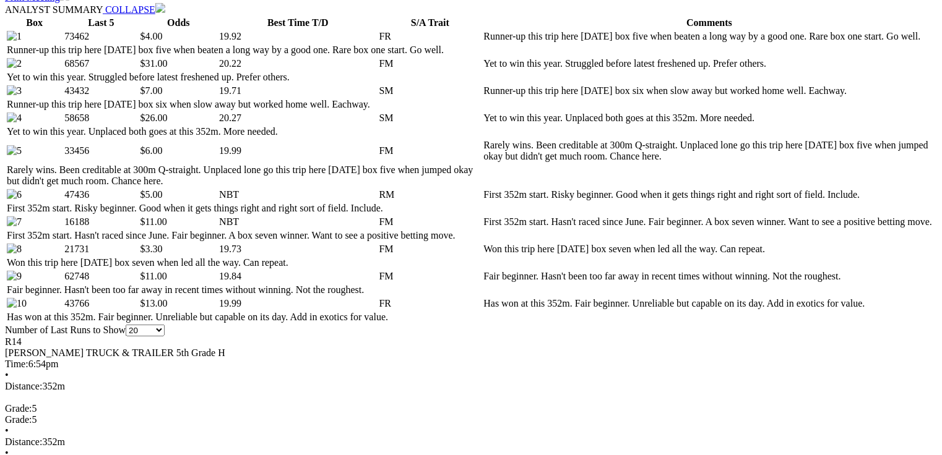
scroll to position [693, 0]
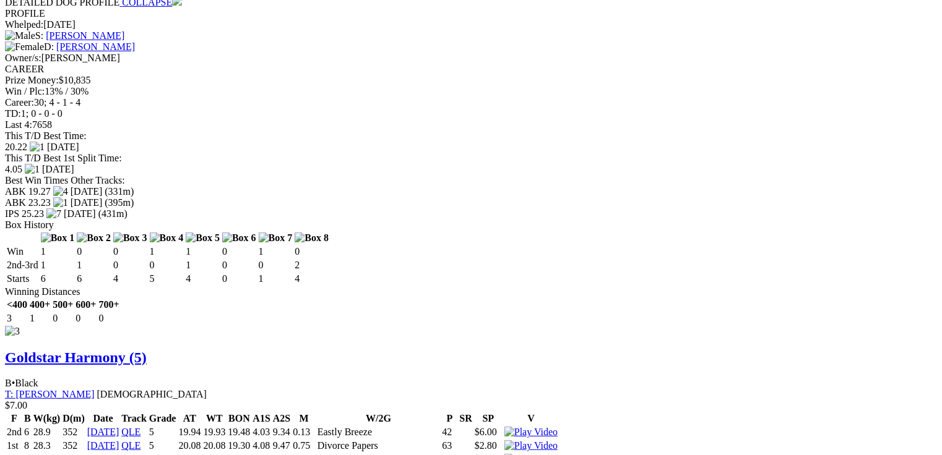
scroll to position [2672, 0]
